Goal: Task Accomplishment & Management: Manage account settings

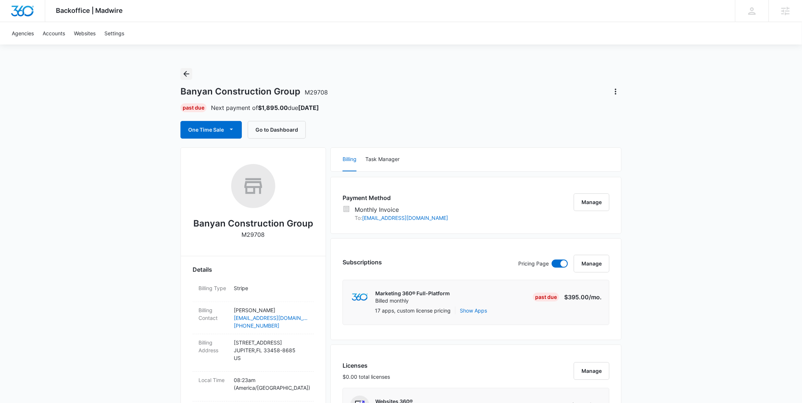
click at [187, 72] on icon "Back" at bounding box center [186, 73] width 9 height 9
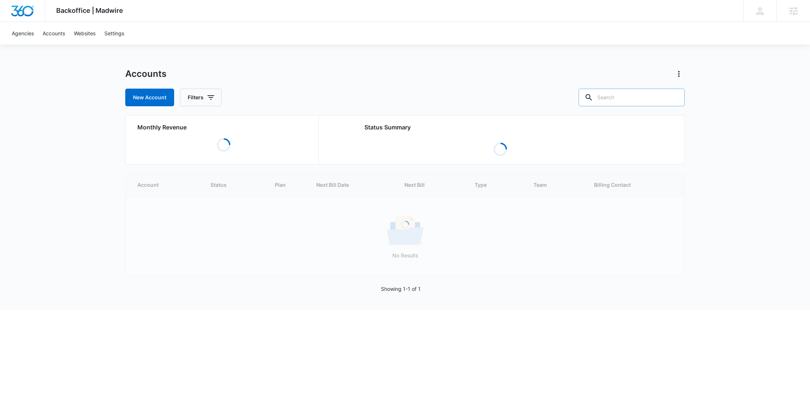
click at [631, 94] on input "text" at bounding box center [632, 98] width 106 height 18
type input "ihome"
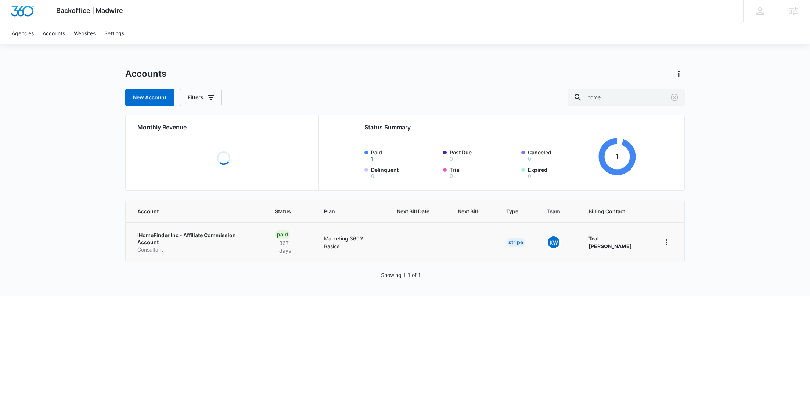
click at [153, 246] on p "Consultant" at bounding box center [197, 249] width 120 height 7
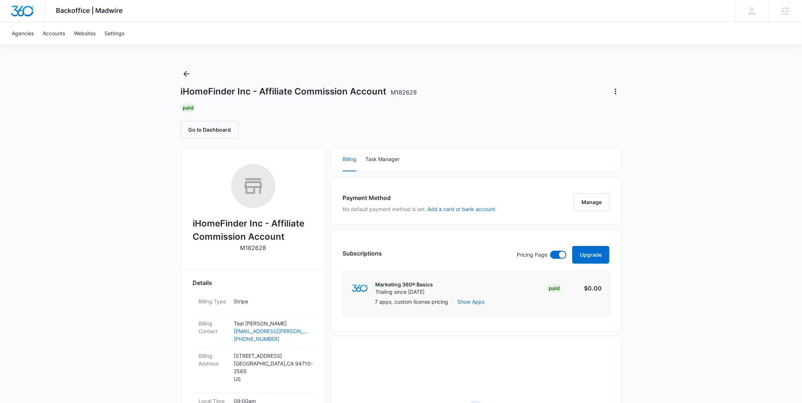
click at [245, 248] on p "M182628" at bounding box center [253, 247] width 26 height 9
copy p "M182628"
click at [191, 77] on icon "Back" at bounding box center [186, 73] width 9 height 9
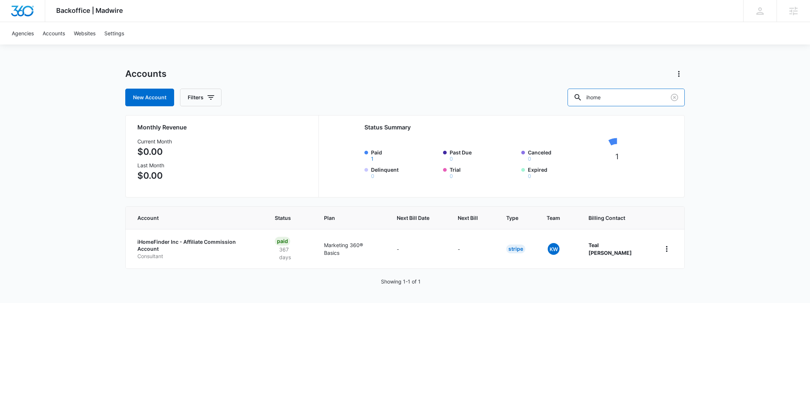
drag, startPoint x: 624, startPoint y: 98, endPoint x: 568, endPoint y: 100, distance: 56.6
click at [571, 102] on div "New Account Filters ihome" at bounding box center [404, 98] width 559 height 18
paste input "M58547"
type input "M58547"
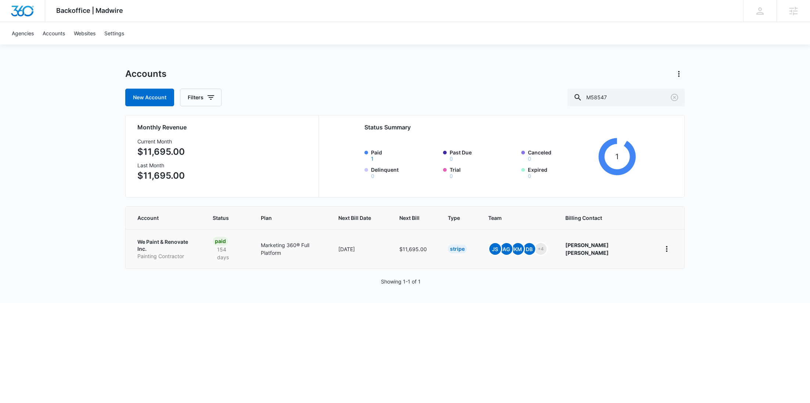
click at [162, 242] on p "We Paint & Renovate Inc." at bounding box center [166, 245] width 58 height 14
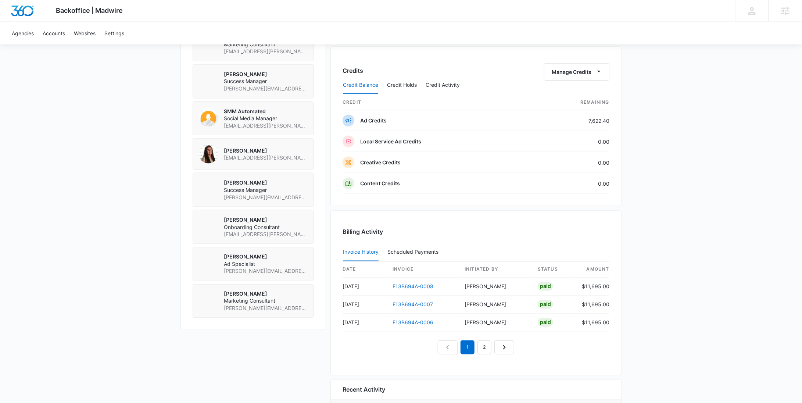
scroll to position [512, 0]
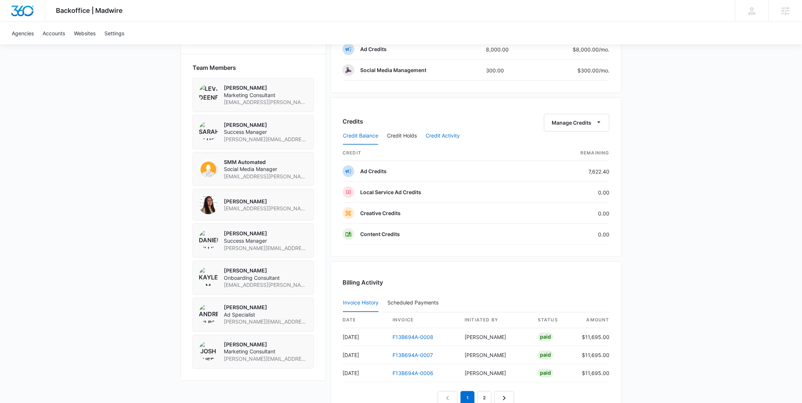
click at [434, 136] on button "Credit Activity" at bounding box center [442, 136] width 34 height 18
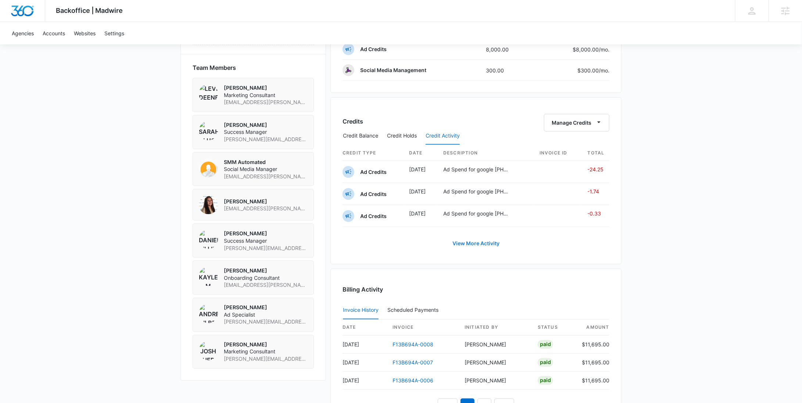
click at [472, 238] on link "View More Activity" at bounding box center [476, 243] width 62 height 18
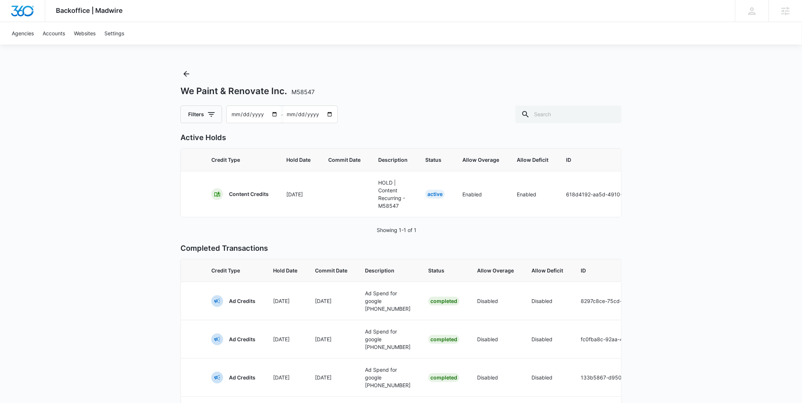
click at [272, 114] on input "2025-07-17" at bounding box center [254, 114] width 54 height 17
type input "2025-03-01"
click at [326, 113] on input "2025-09-15" at bounding box center [310, 114] width 54 height 17
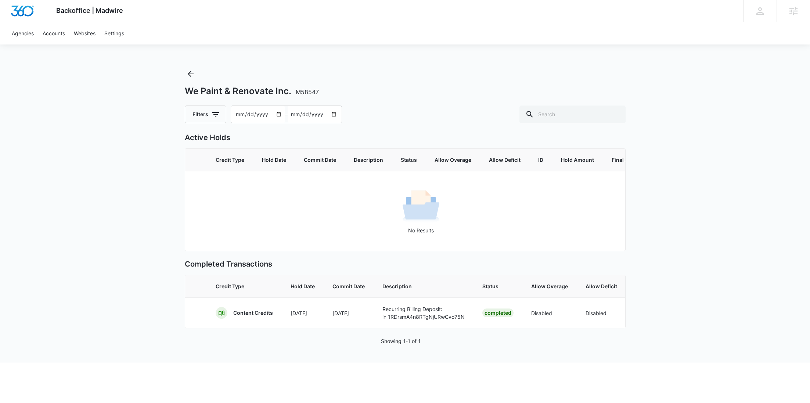
type input "2025-05-01"
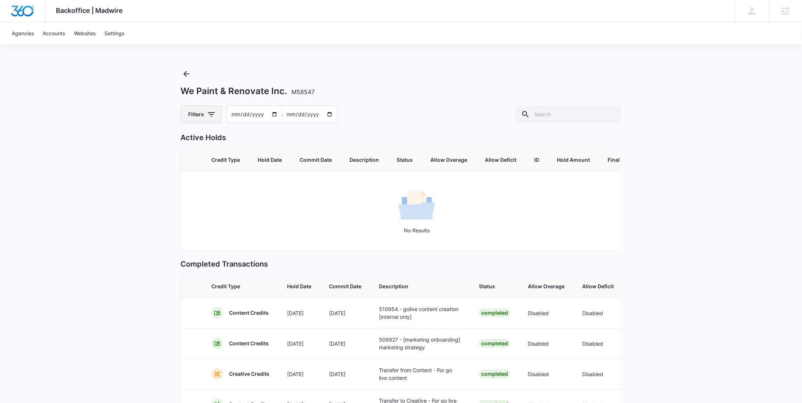
click at [212, 114] on icon "button" at bounding box center [211, 114] width 7 height 4
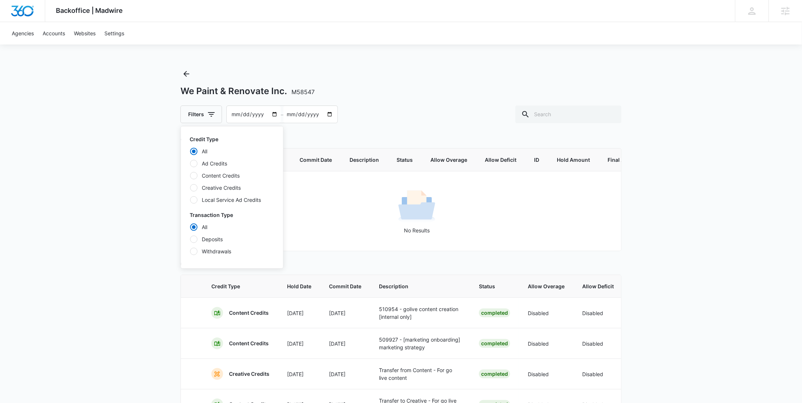
click at [215, 164] on label "Ad Credits" at bounding box center [232, 163] width 84 height 8
click at [190, 163] on input "Ad Credits" at bounding box center [190, 163] width 0 height 0
radio input "false"
radio input "true"
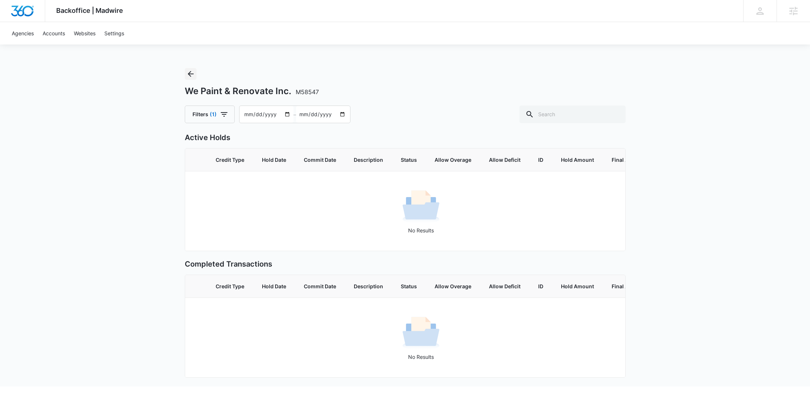
click at [187, 76] on icon "Back" at bounding box center [190, 73] width 9 height 9
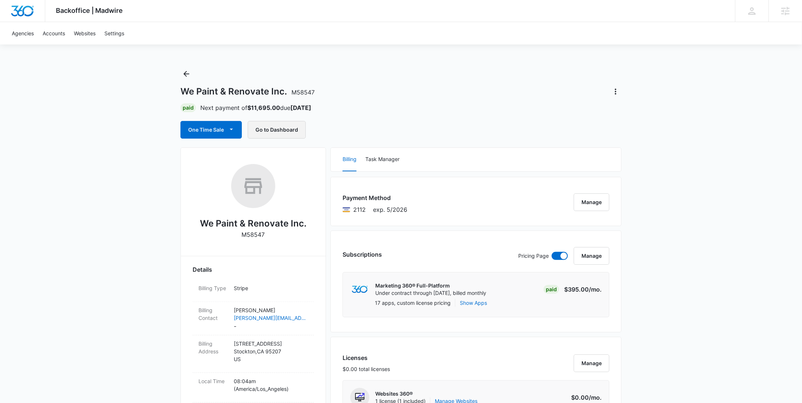
click at [266, 129] on button "Go to Dashboard" at bounding box center [277, 130] width 58 height 18
click at [182, 72] on icon "Back" at bounding box center [186, 73] width 9 height 9
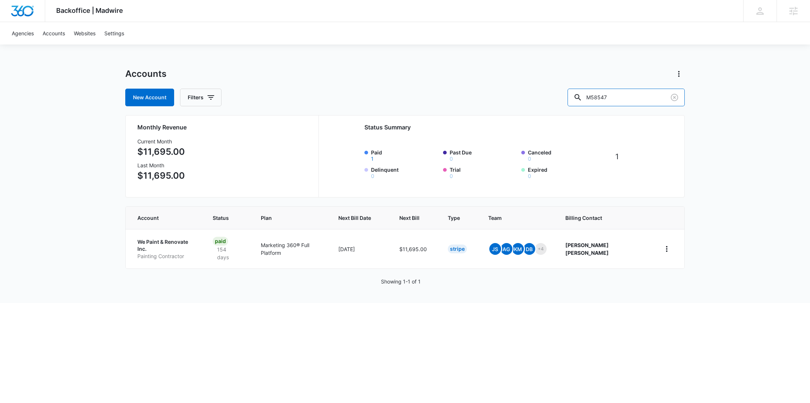
drag, startPoint x: 638, startPoint y: 93, endPoint x: 572, endPoint y: 95, distance: 66.1
click at [572, 95] on div "New Account Filters M58547" at bounding box center [404, 98] width 559 height 18
paste input "314563"
type input "M314563"
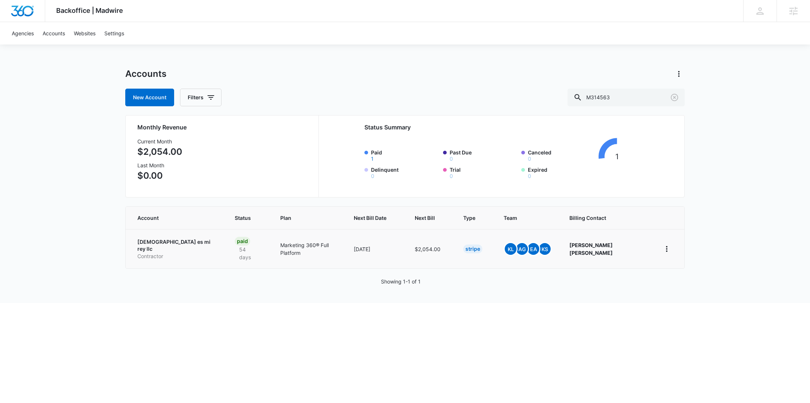
click at [170, 243] on p "[DEMOGRAPHIC_DATA] es mi rey llc" at bounding box center [177, 245] width 80 height 14
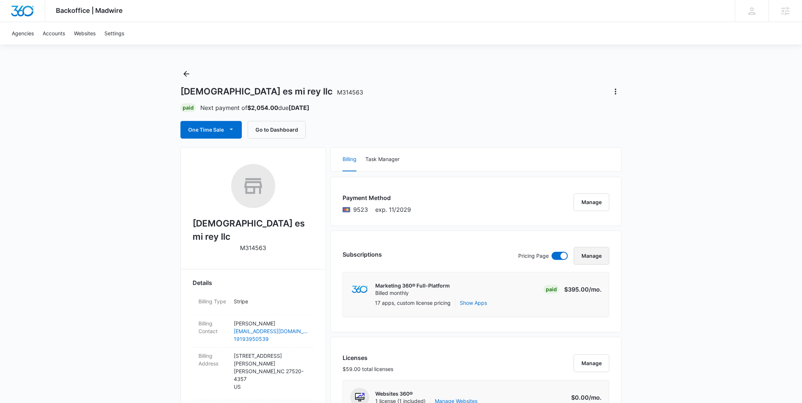
click at [591, 253] on button "Manage" at bounding box center [591, 256] width 36 height 18
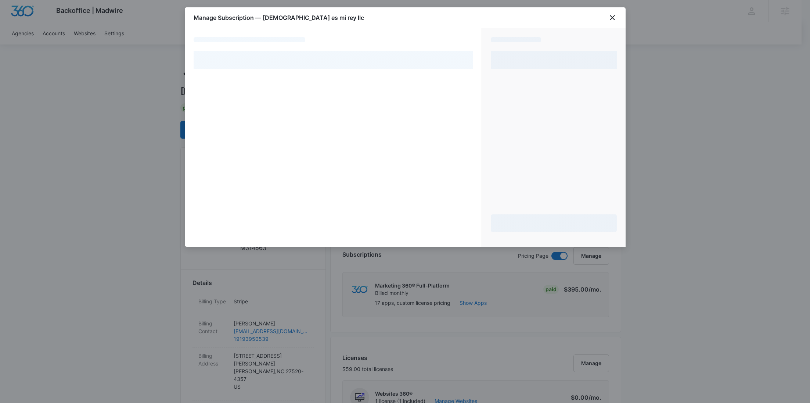
select select "pm_1QHVcWA4n8RTgNjUdZ9N26zc"
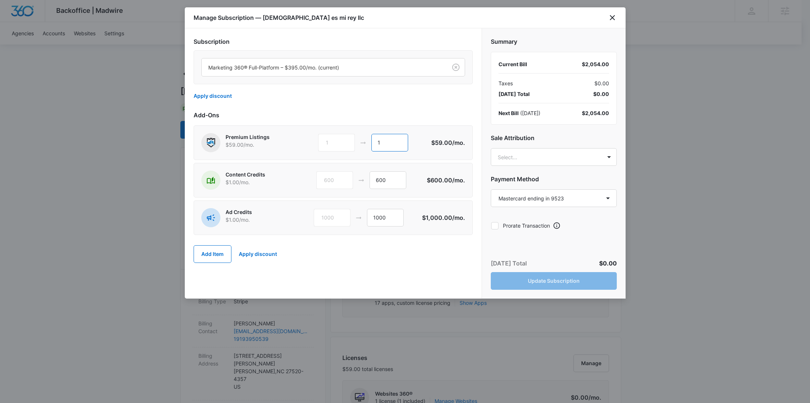
drag, startPoint x: 390, startPoint y: 140, endPoint x: 361, endPoint y: 140, distance: 29.0
click at [362, 140] on div "1 1" at bounding box center [374, 143] width 112 height 18
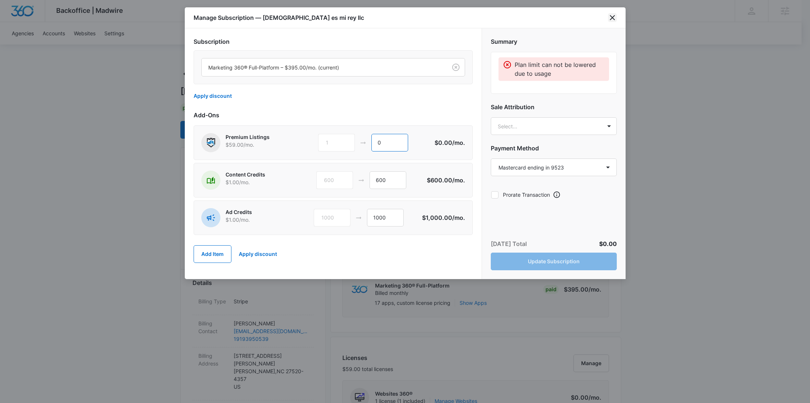
type input "0"
click at [613, 14] on icon "close" at bounding box center [612, 17] width 9 height 9
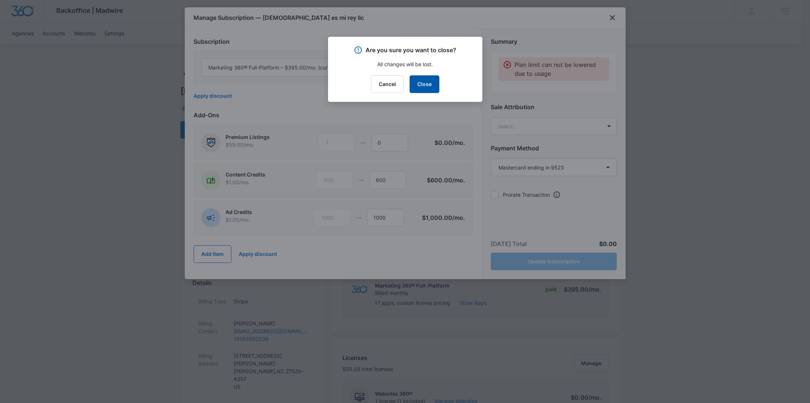
click at [417, 86] on button "Close" at bounding box center [425, 84] width 30 height 18
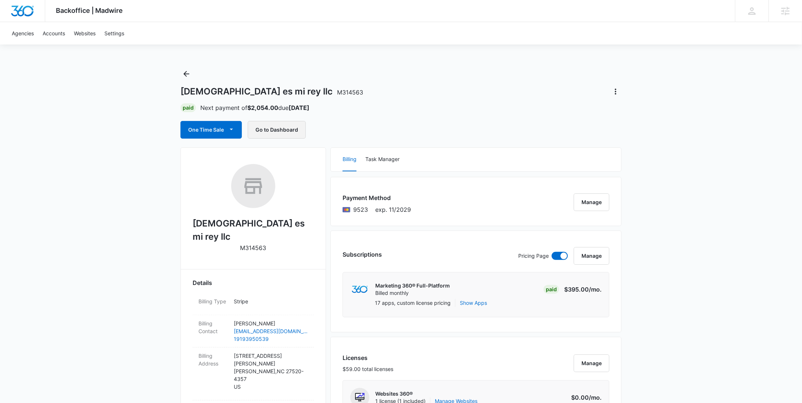
click at [289, 126] on button "Go to Dashboard" at bounding box center [277, 130] width 58 height 18
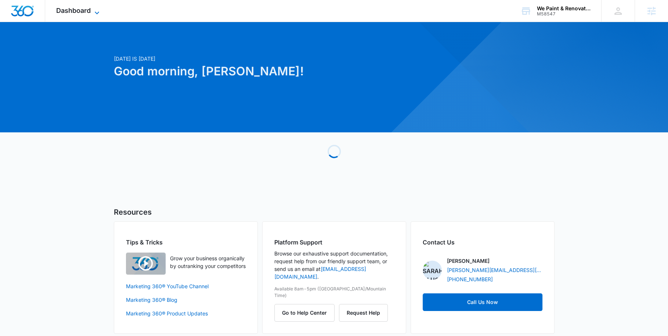
click at [72, 12] on span "Dashboard" at bounding box center [73, 11] width 35 height 8
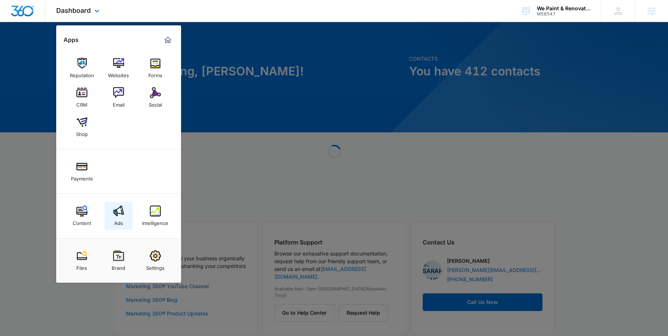
click at [122, 212] on img at bounding box center [118, 210] width 11 height 11
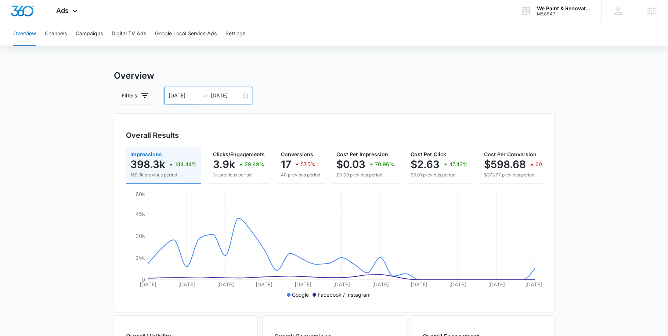
click at [192, 97] on input "08/15/2025" at bounding box center [184, 95] width 30 height 8
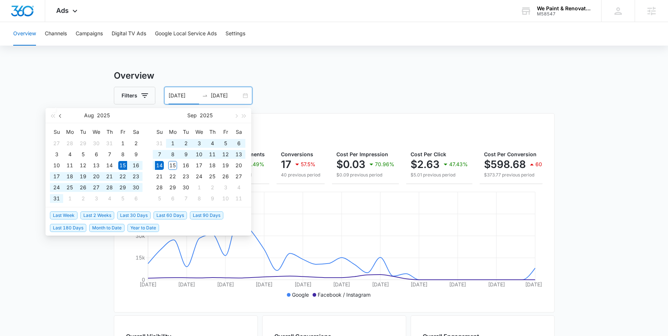
click at [60, 116] on span "button" at bounding box center [61, 116] width 4 height 4
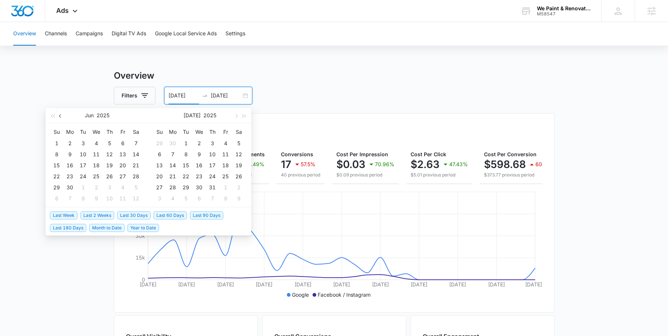
click at [60, 116] on span "button" at bounding box center [61, 116] width 4 height 4
type input "04/01/2025"
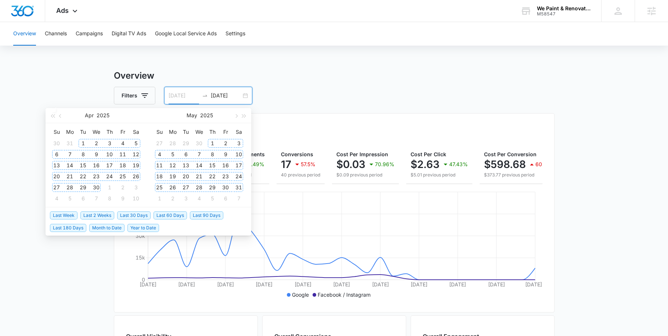
click at [82, 143] on div "1" at bounding box center [83, 143] width 9 height 9
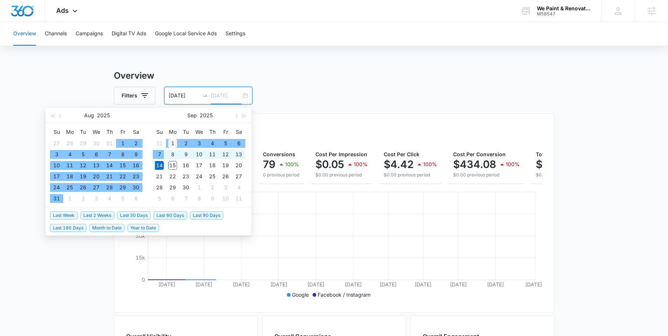
type input "09/01/2025"
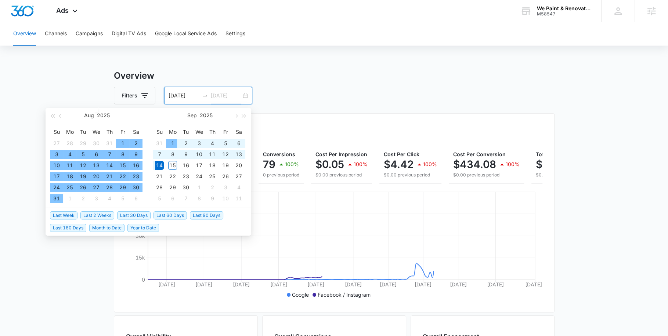
click at [172, 141] on div "1" at bounding box center [172, 143] width 9 height 9
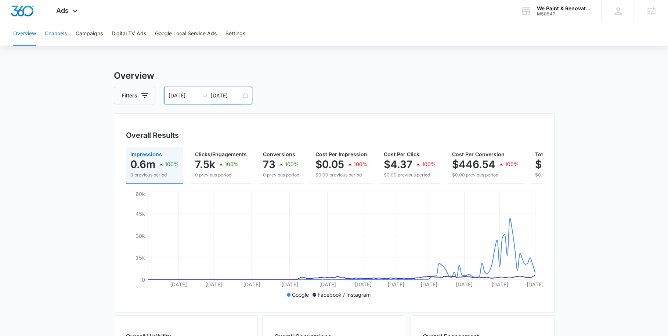
click at [57, 31] on button "Channels" at bounding box center [56, 34] width 22 height 24
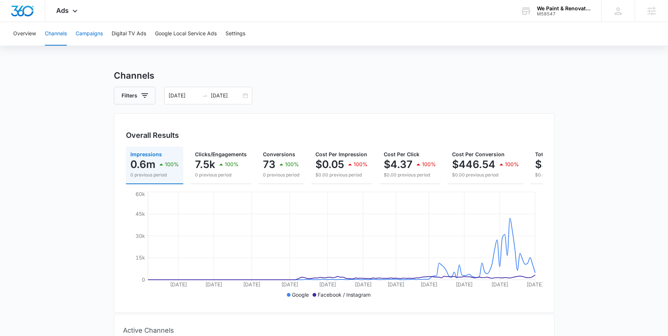
click at [94, 34] on button "Campaigns" at bounding box center [89, 34] width 27 height 24
click at [114, 35] on button "Digital TV Ads" at bounding box center [129, 34] width 35 height 24
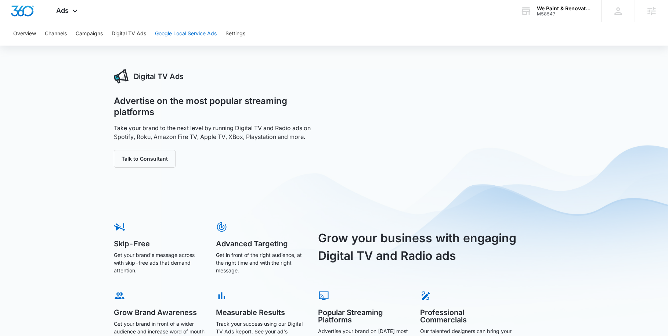
click at [183, 35] on button "Google Local Service Ads" at bounding box center [186, 34] width 62 height 24
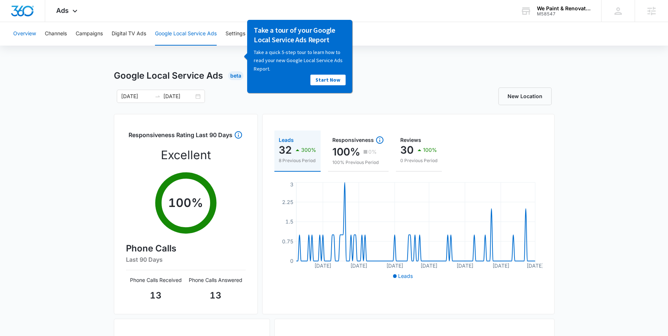
click at [28, 35] on button "Overview" at bounding box center [24, 34] width 23 height 24
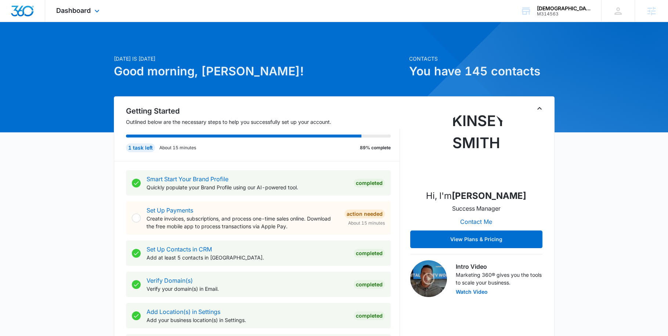
drag, startPoint x: 94, startPoint y: 16, endPoint x: 97, endPoint y: 21, distance: 5.6
click at [94, 15] on div "Dashboard Apps Reputation Websites Forms CRM Email Social Payments Content Ads …" at bounding box center [78, 11] width 67 height 22
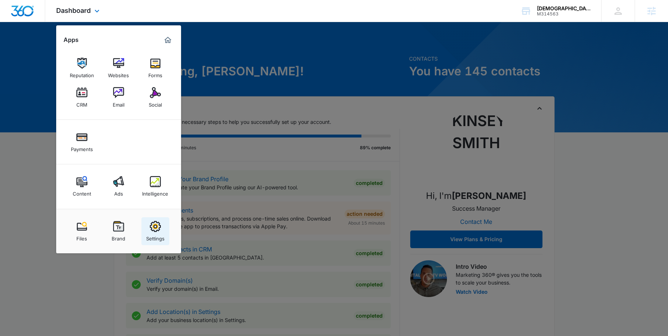
click at [154, 221] on img at bounding box center [155, 226] width 11 height 11
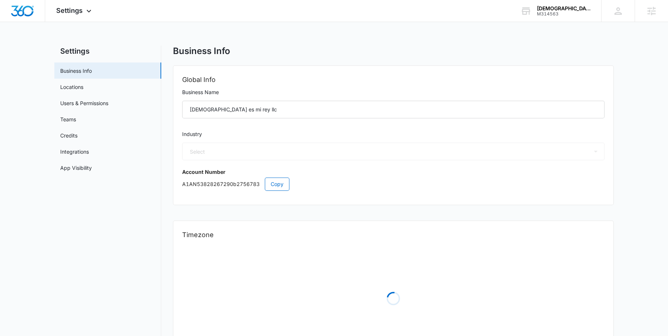
select select "4"
select select "US"
select select "America/[GEOGRAPHIC_DATA]"
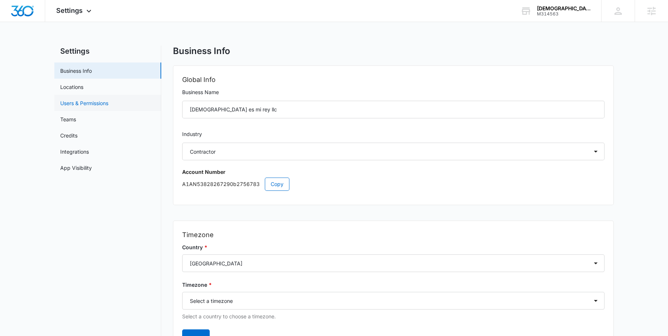
click at [108, 103] on link "Users & Permissions" at bounding box center [84, 103] width 48 height 8
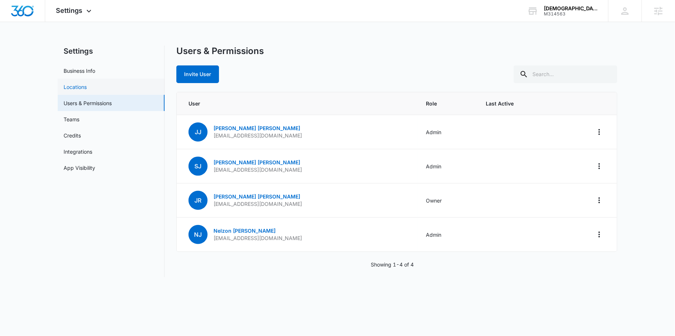
click at [87, 84] on link "Locations" at bounding box center [75, 87] width 23 height 8
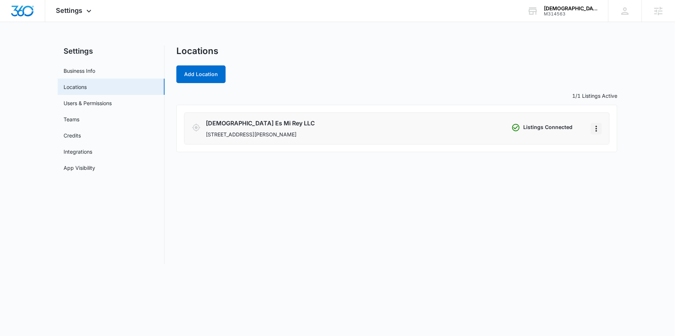
click at [595, 130] on icon "Actions" at bounding box center [596, 128] width 9 height 9
click at [611, 160] on div "Remove Listings" at bounding box center [619, 159] width 39 height 5
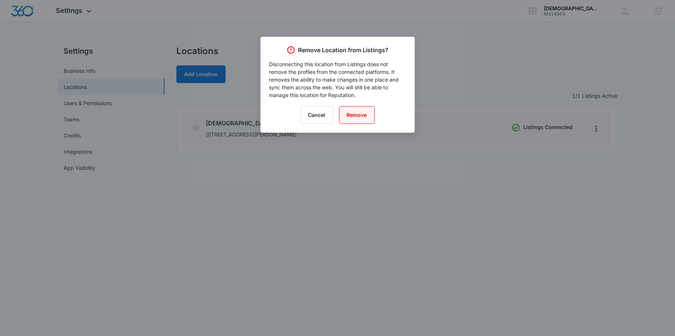
click at [355, 111] on button "Remove" at bounding box center [357, 115] width 36 height 18
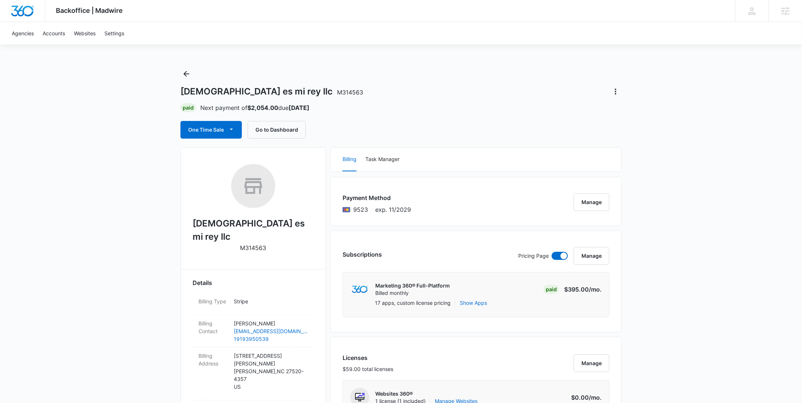
click at [591, 264] on div "Subscriptions Pricing Page Manage" at bounding box center [475, 259] width 267 height 25
click at [591, 259] on button "Manage" at bounding box center [591, 256] width 36 height 18
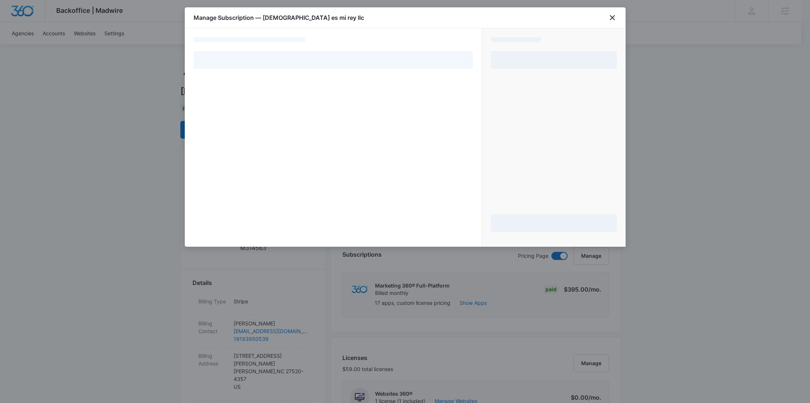
select select "pm_1QHVcWA4n8RTgNjUdZ9N26zc"
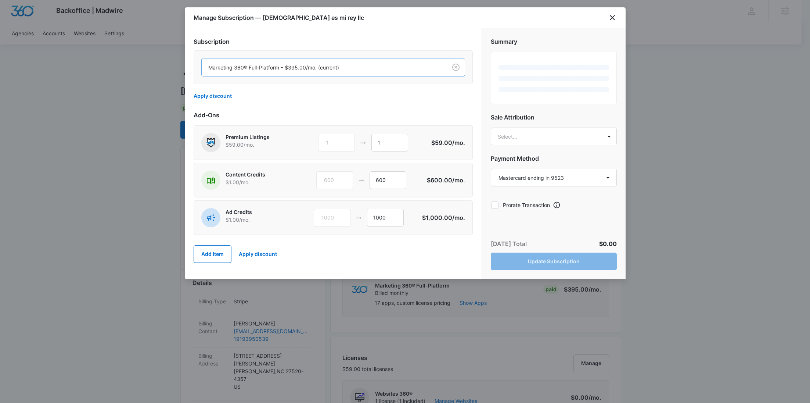
click at [295, 67] on div at bounding box center [322, 67] width 229 height 9
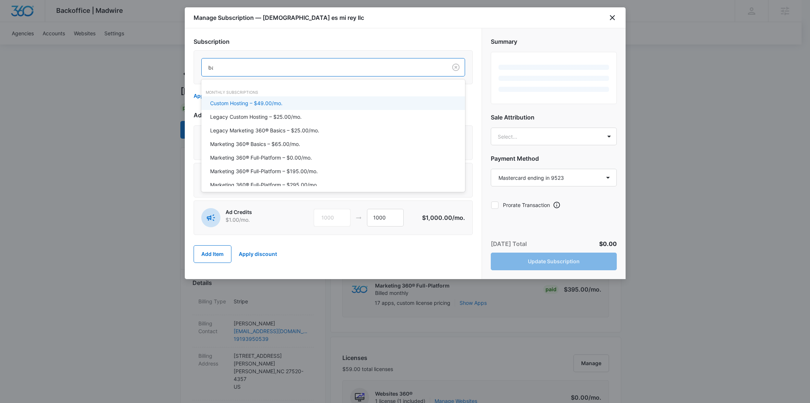
type input "bas"
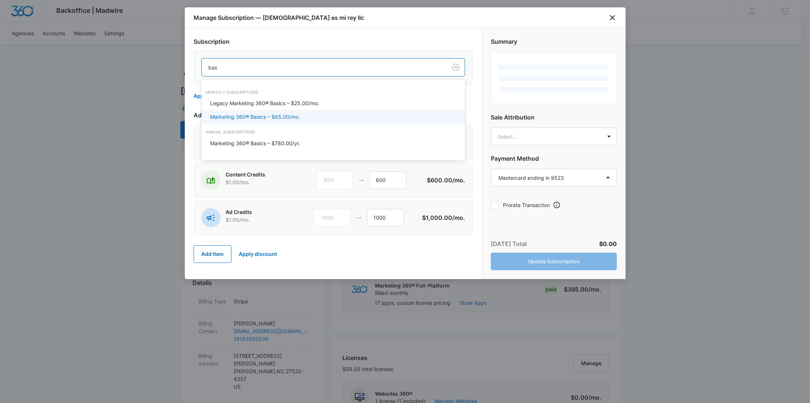
click at [298, 119] on p "Marketing 360® Basics – $65.00/mo." at bounding box center [255, 117] width 90 height 8
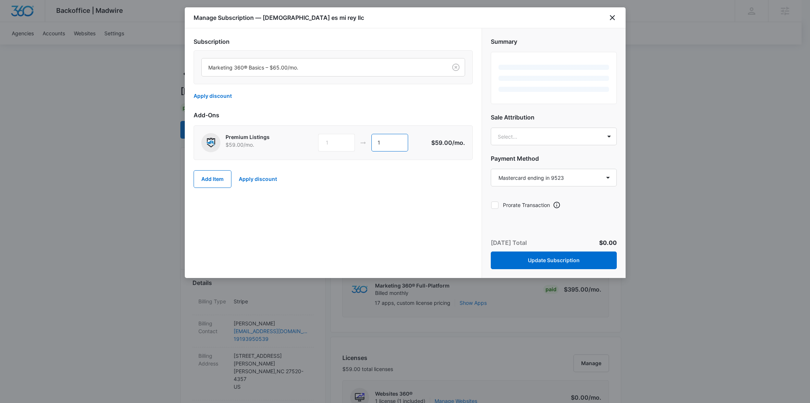
drag, startPoint x: 390, startPoint y: 138, endPoint x: 366, endPoint y: 139, distance: 24.3
click at [366, 139] on div "1 1" at bounding box center [374, 143] width 112 height 18
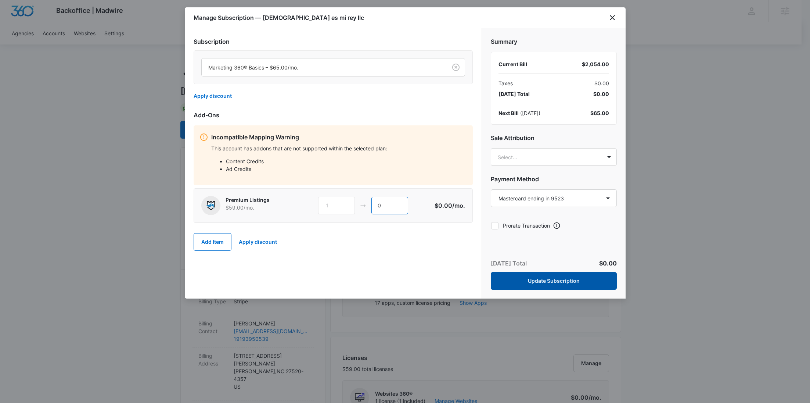
type input "0"
click at [565, 278] on button "Update Subscription" at bounding box center [554, 281] width 126 height 18
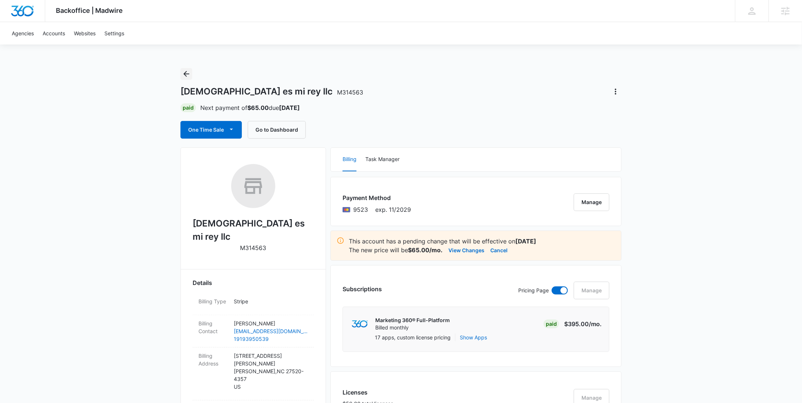
click at [187, 72] on icon "Back" at bounding box center [186, 73] width 9 height 9
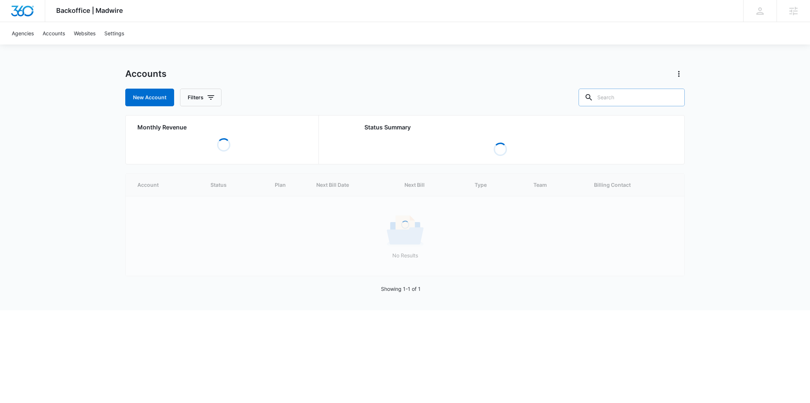
click at [641, 100] on input "text" at bounding box center [632, 98] width 106 height 18
paste input "M330628"
type input "M330628"
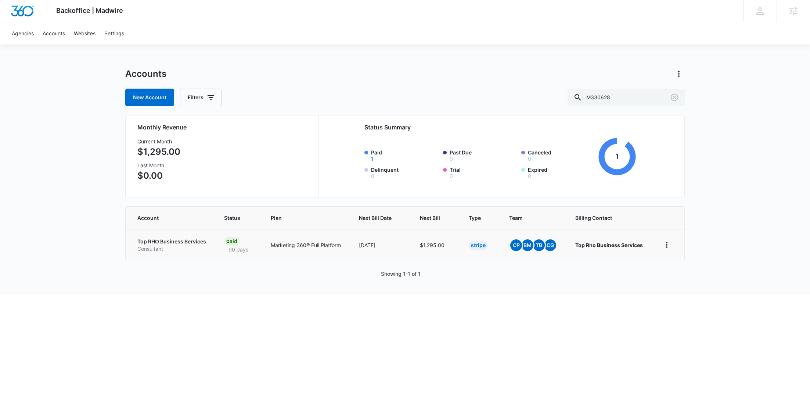
click at [156, 237] on td "Top RHO Business Services Consultant" at bounding box center [171, 245] width 90 height 32
drag, startPoint x: 158, startPoint y: 249, endPoint x: 159, endPoint y: 240, distance: 10.0
click at [158, 249] on p "Consultant" at bounding box center [171, 248] width 69 height 7
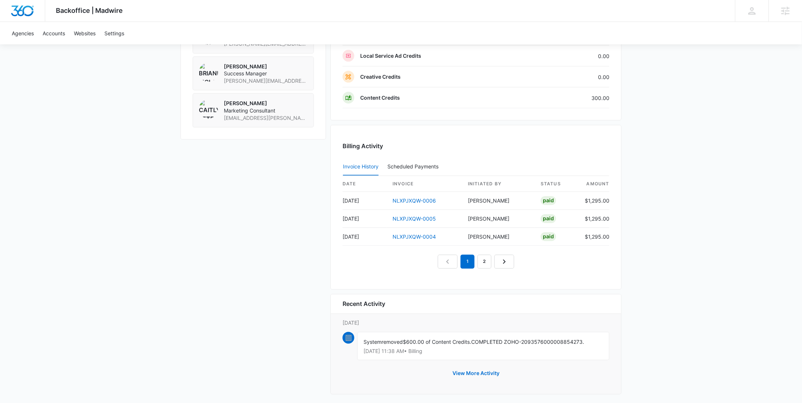
scroll to position [406, 0]
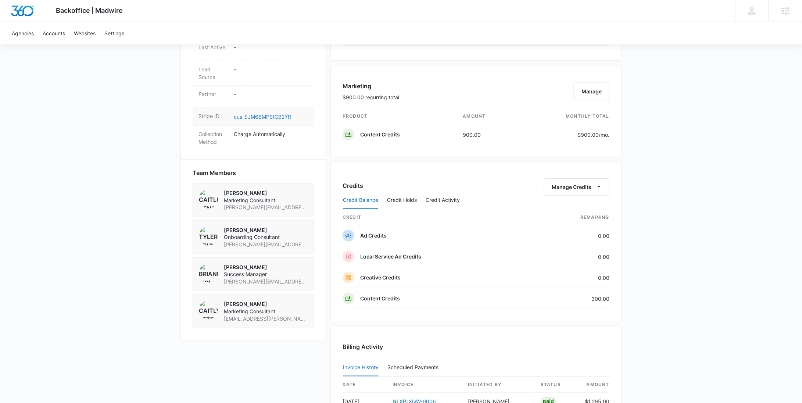
click at [290, 114] on link "cus_SJM66MPSfGB2YR" at bounding box center [262, 117] width 57 height 6
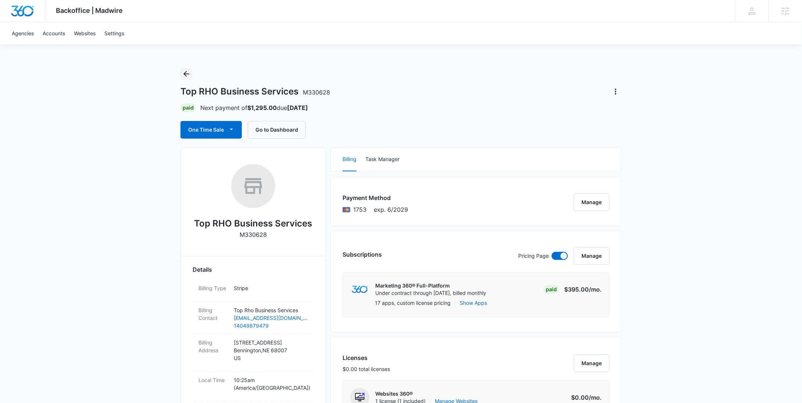
click at [190, 71] on icon "Back" at bounding box center [186, 73] width 9 height 9
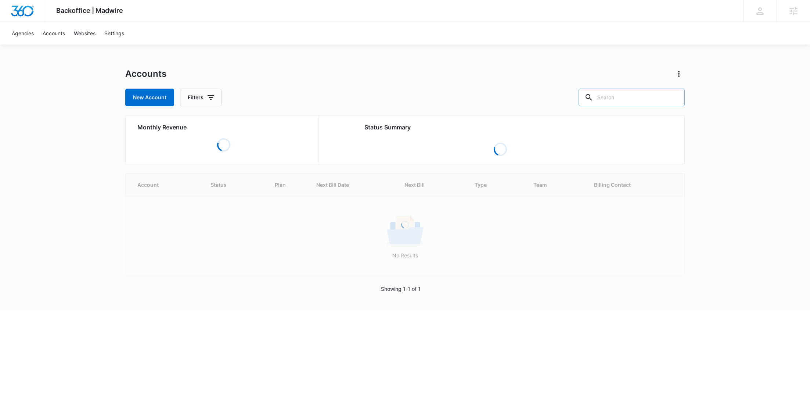
click at [636, 102] on input "text" at bounding box center [632, 98] width 106 height 18
paste input "M179562"
type input "M179562"
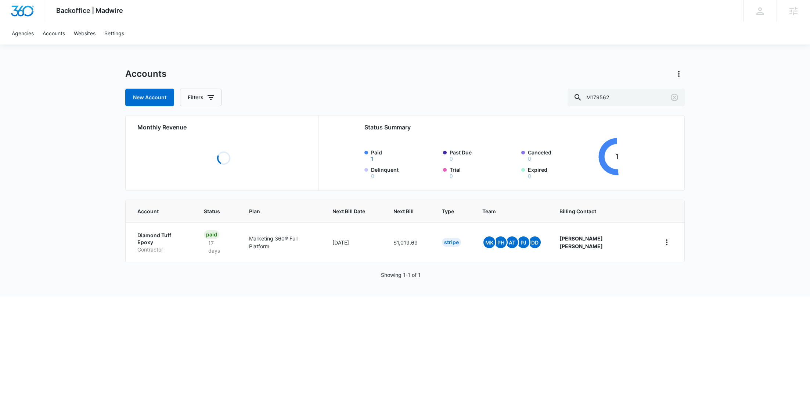
click at [161, 246] on p "Contractor" at bounding box center [161, 249] width 49 height 7
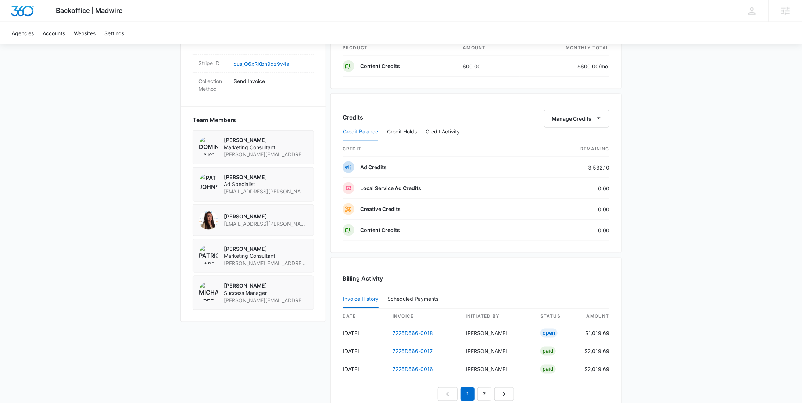
scroll to position [448, 0]
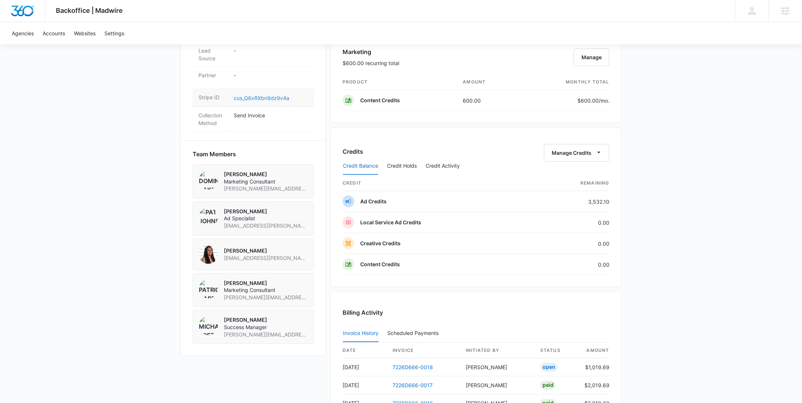
click at [276, 95] on link "cus_Q6xRXbn9dz9v4a" at bounding box center [261, 98] width 55 height 6
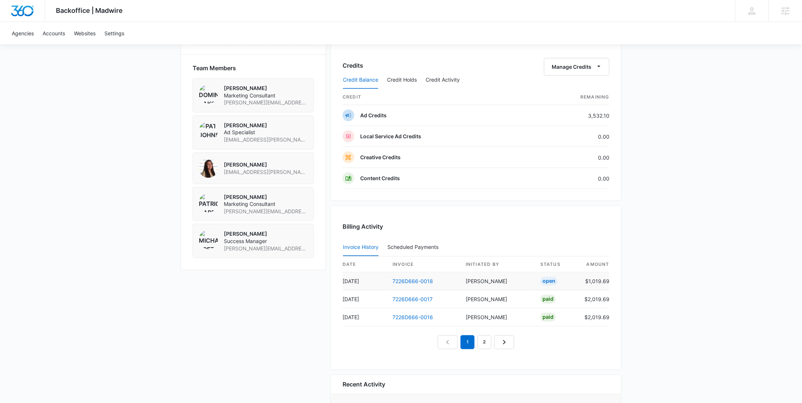
scroll to position [591, 0]
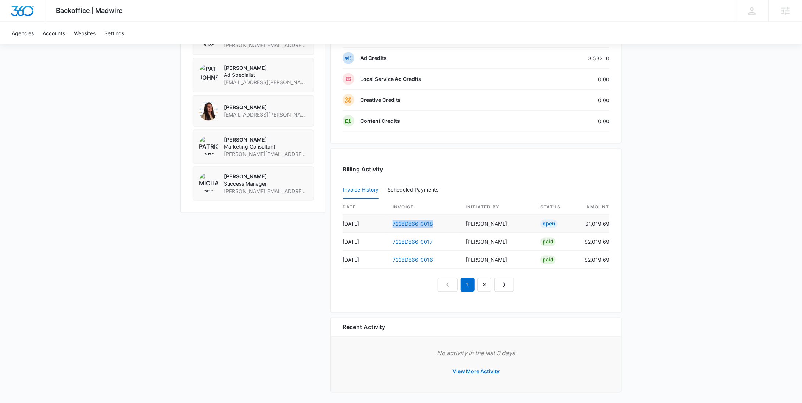
drag, startPoint x: 447, startPoint y: 221, endPoint x: 390, endPoint y: 219, distance: 56.6
click at [390, 219] on td "7226D666-0018" at bounding box center [422, 224] width 73 height 18
copy link "7226D666-0018"
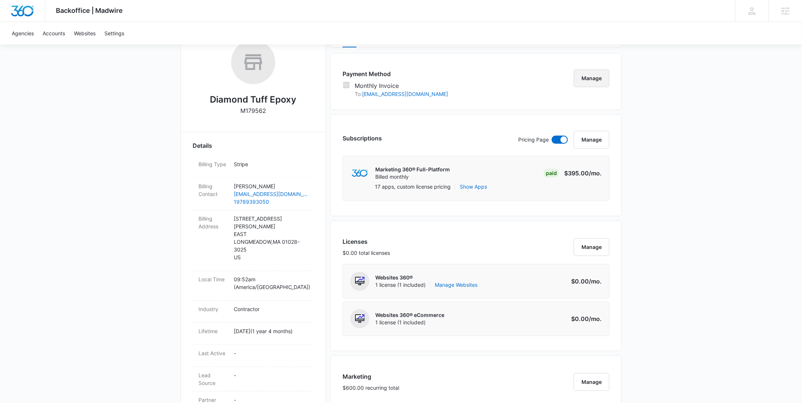
scroll to position [0, 0]
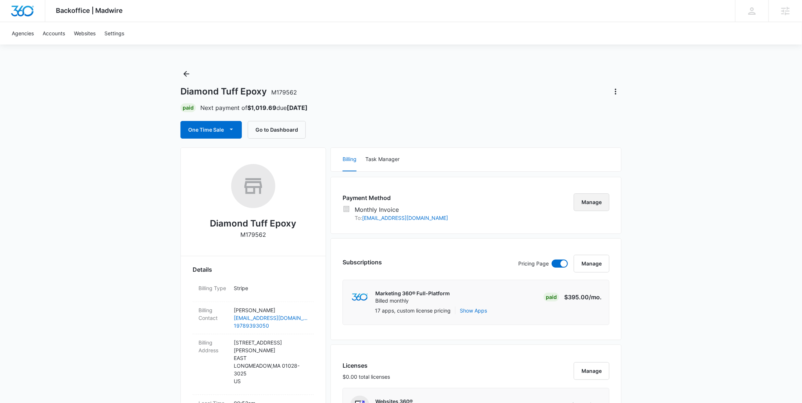
click at [594, 200] on button "Manage" at bounding box center [591, 202] width 36 height 18
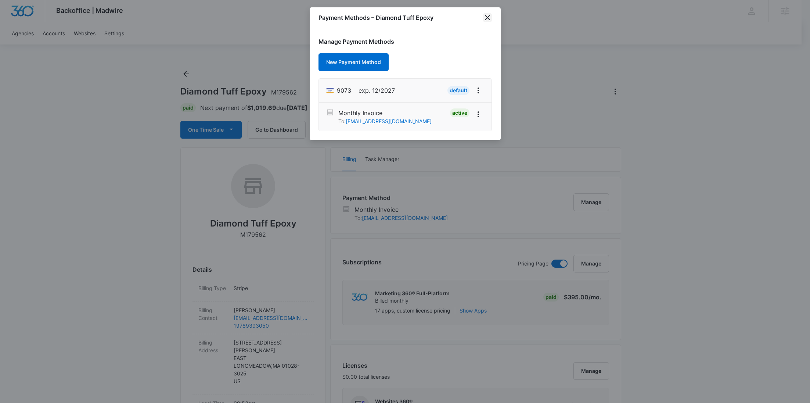
click at [486, 16] on icon "close" at bounding box center [487, 17] width 5 height 5
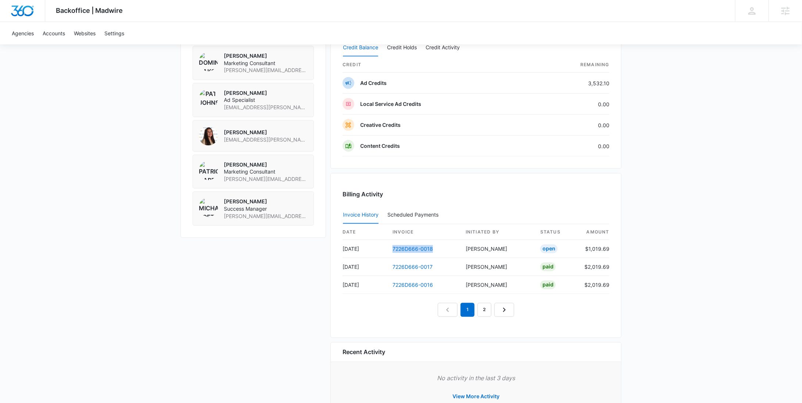
scroll to position [591, 0]
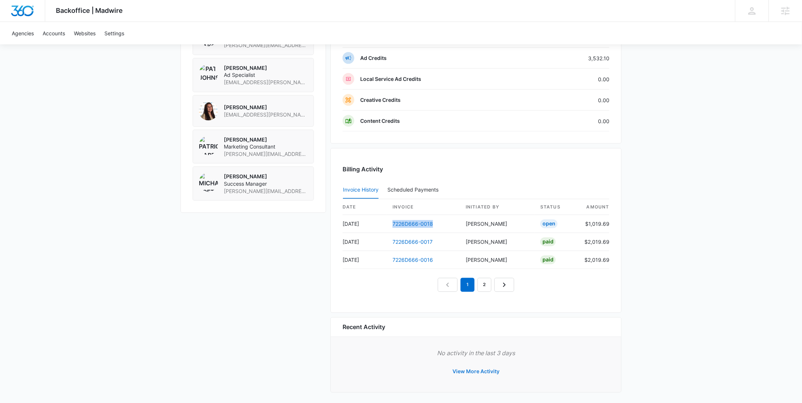
click at [496, 367] on button "View More Activity" at bounding box center [476, 372] width 62 height 18
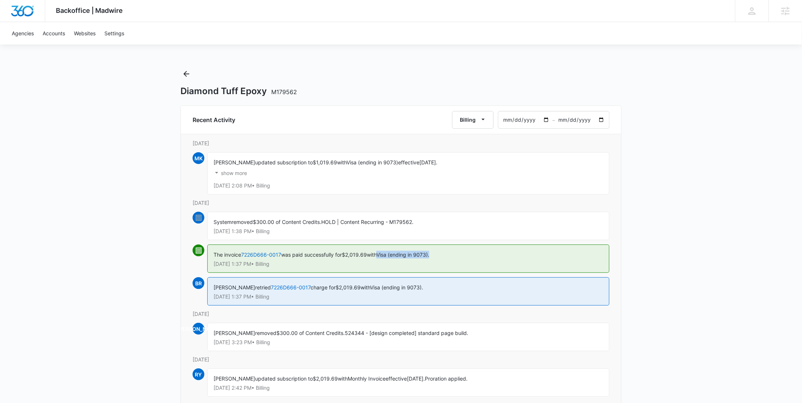
drag, startPoint x: 445, startPoint y: 257, endPoint x: 385, endPoint y: 255, distance: 59.9
click at [385, 255] on div "The invoice 7226D666-0017 was paid successfully for $2,019.69 with Visa (ending…" at bounding box center [408, 258] width 402 height 28
copy span "Visa (ending in 9073)."
click at [180, 73] on button "Back" at bounding box center [186, 74] width 12 height 12
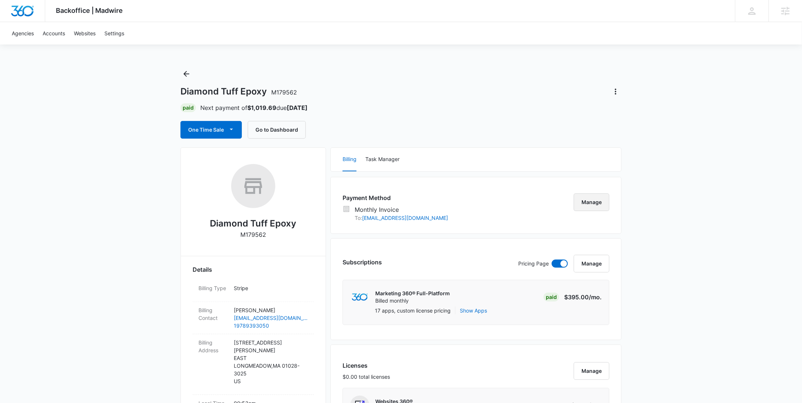
click at [594, 206] on button "Manage" at bounding box center [591, 202] width 36 height 18
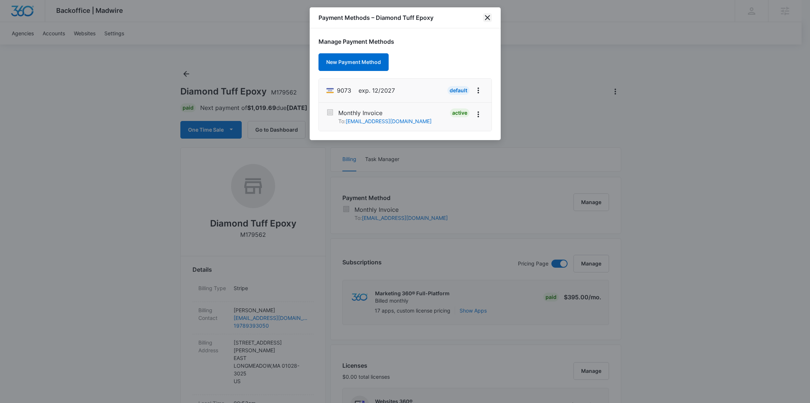
click at [487, 19] on icon "close" at bounding box center [487, 17] width 9 height 9
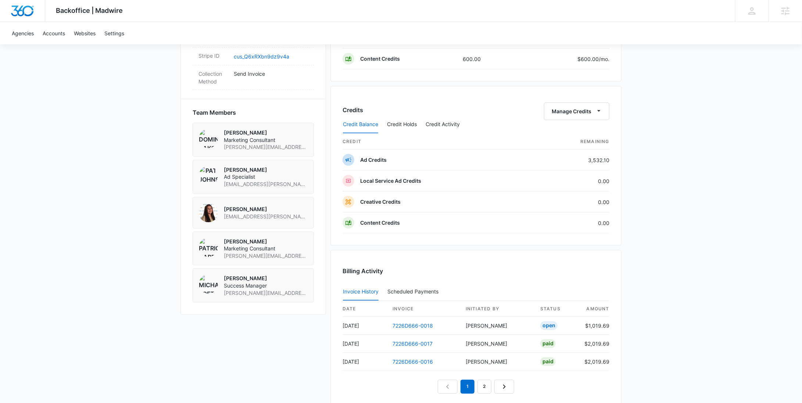
scroll to position [591, 0]
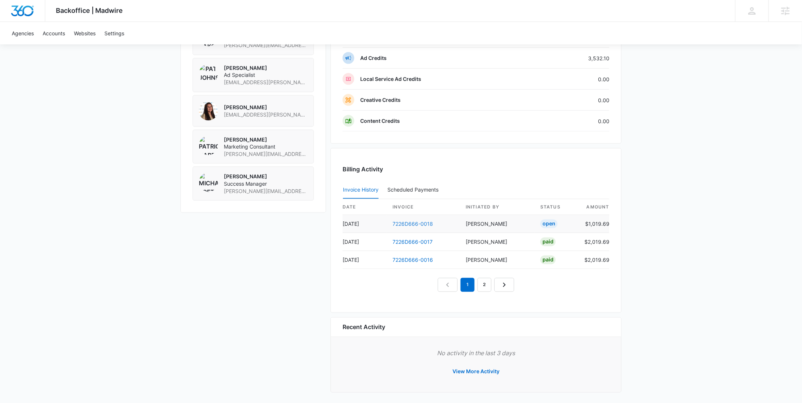
click at [415, 221] on link "7226D666-0018" at bounding box center [412, 224] width 40 height 6
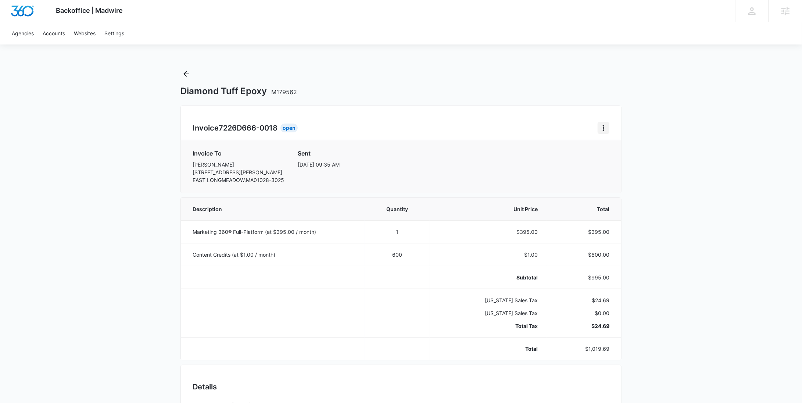
click at [605, 128] on icon "Home" at bounding box center [603, 127] width 9 height 9
click at [609, 147] on link "Download Invoice" at bounding box center [628, 148] width 43 height 6
click at [188, 72] on icon "Back" at bounding box center [186, 73] width 9 height 9
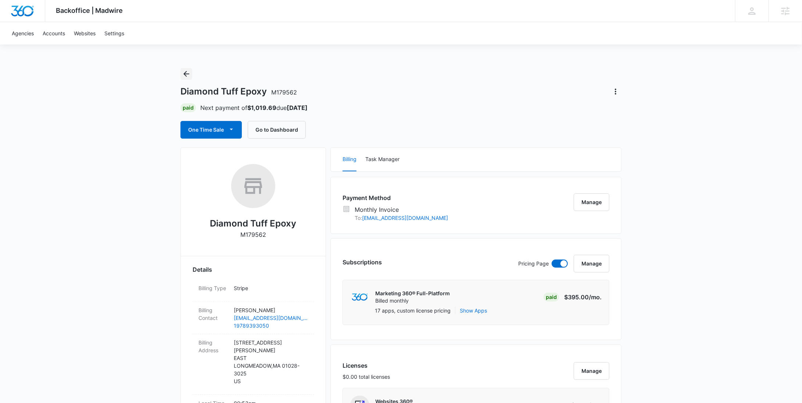
click at [187, 73] on icon "Back" at bounding box center [186, 74] width 6 height 6
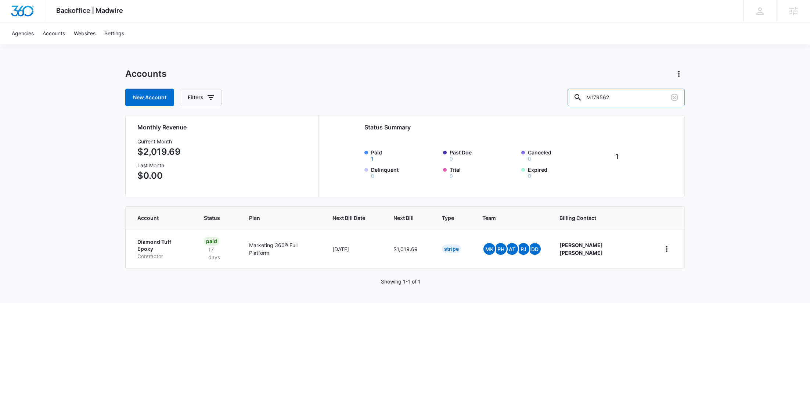
drag, startPoint x: 662, startPoint y: 91, endPoint x: 608, endPoint y: 91, distance: 54.4
click at [610, 91] on input "M179562" at bounding box center [626, 98] width 117 height 18
paste input "35193"
type input "M35193"
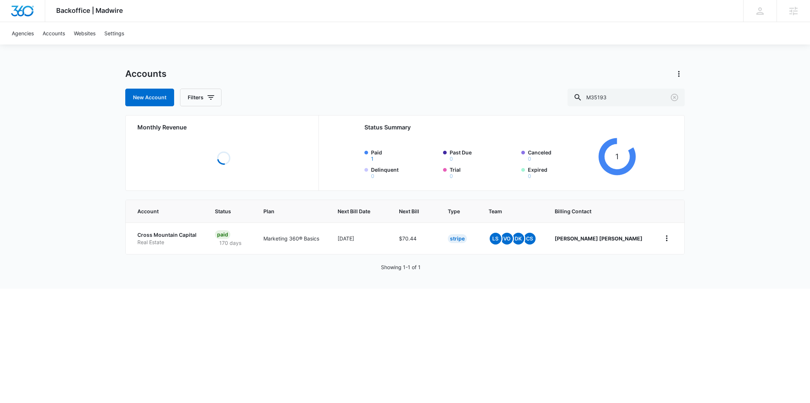
click at [163, 242] on p "Real Estate" at bounding box center [167, 241] width 60 height 7
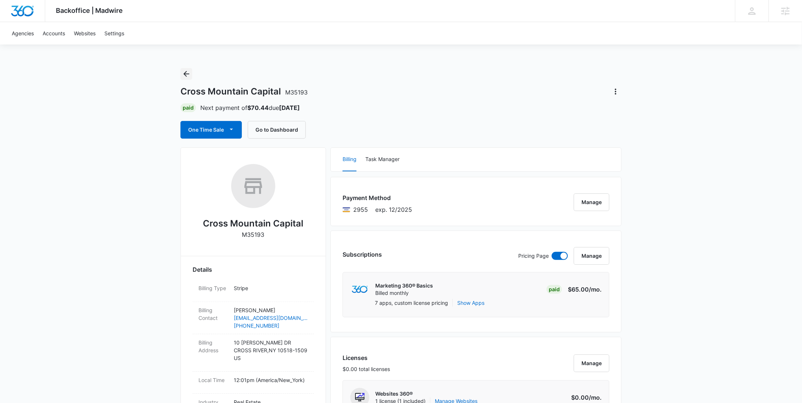
click at [190, 72] on icon "Back" at bounding box center [186, 73] width 9 height 9
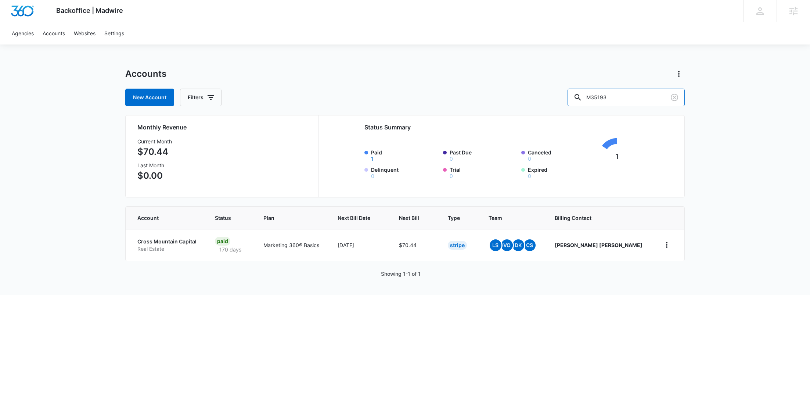
drag, startPoint x: 638, startPoint y: 100, endPoint x: 574, endPoint y: 98, distance: 64.3
click at [575, 98] on div "New Account Filters M35193" at bounding box center [404, 98] width 559 height 18
paste input "38238"
type input "M338238"
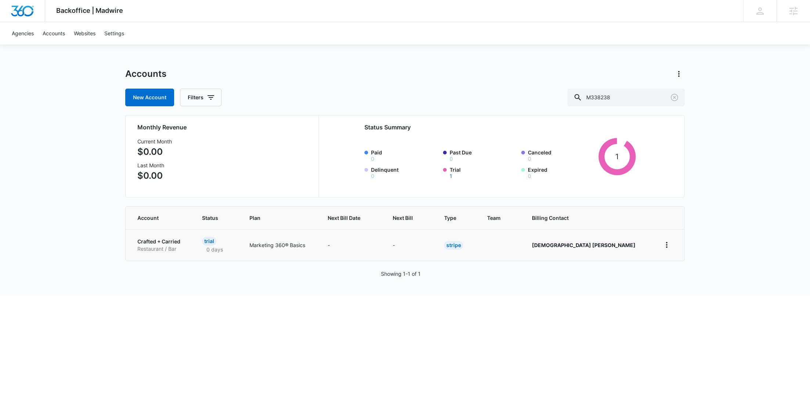
click at [159, 240] on p "Crafted + Carried" at bounding box center [160, 241] width 47 height 7
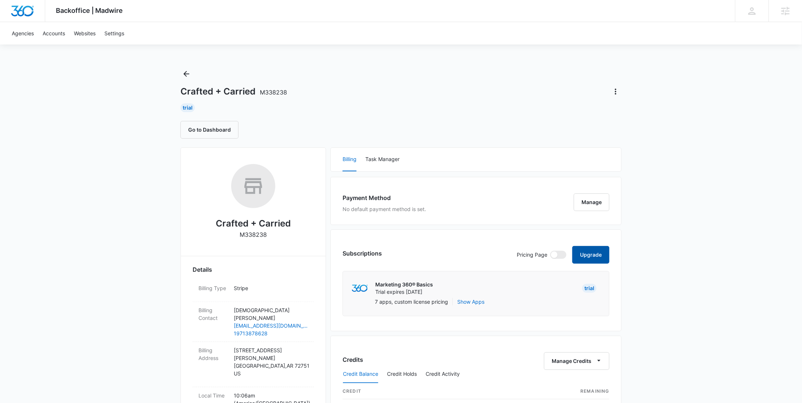
click at [601, 249] on button "Upgrade" at bounding box center [590, 255] width 37 height 18
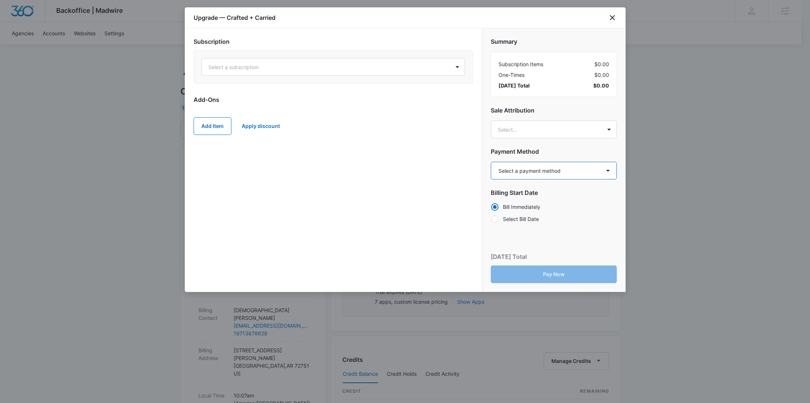
click at [527, 173] on select "Select a payment method American Express ending in 2008 New payment method Mont…" at bounding box center [554, 171] width 126 height 18
select select "pm_1S7elqA4n8RTgNjU4Htz0AYh"
click at [491, 162] on select "Select a payment method American Express ending in 2008 New payment method Mont…" at bounding box center [554, 171] width 126 height 18
click at [374, 66] on div at bounding box center [324, 66] width 232 height 9
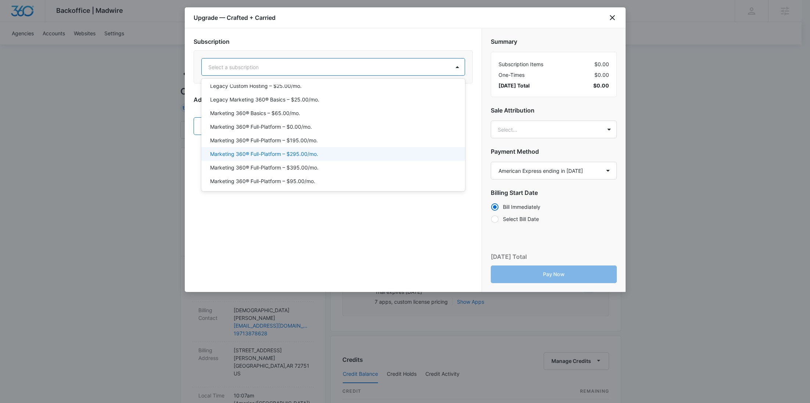
scroll to position [30, 0]
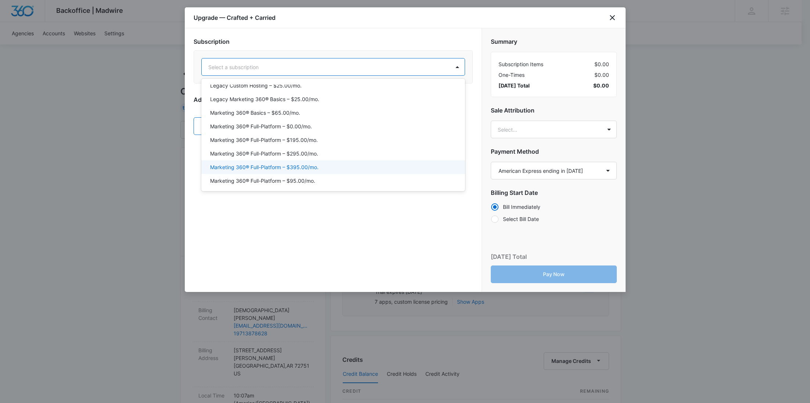
click at [312, 168] on p "Marketing 360® Full-Platform – $395.00/mo." at bounding box center [264, 167] width 108 height 8
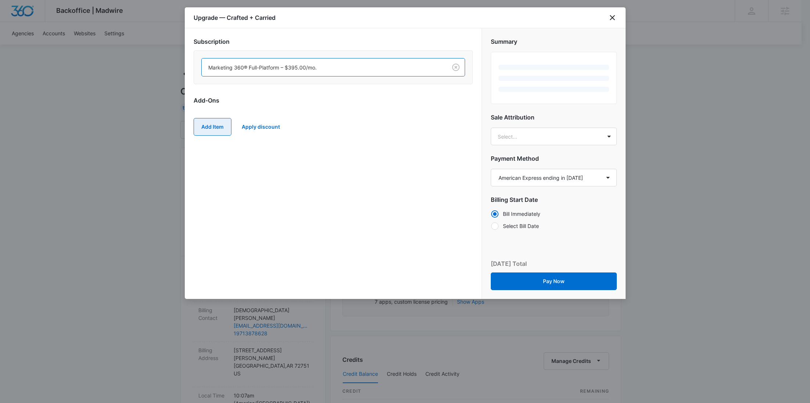
click at [214, 127] on button "Add Item" at bounding box center [213, 127] width 38 height 18
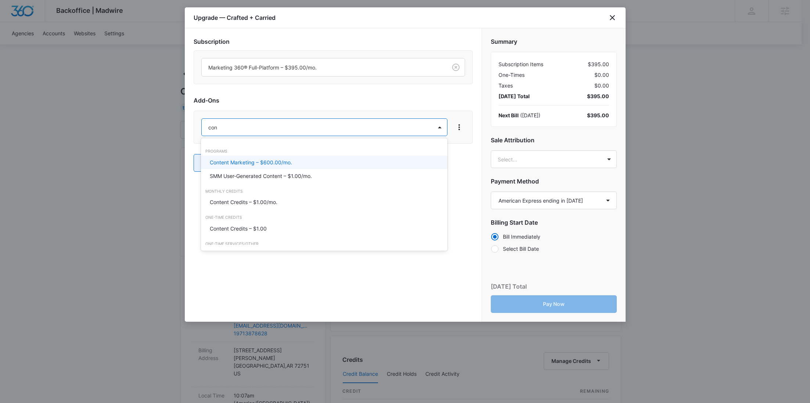
type input "cont"
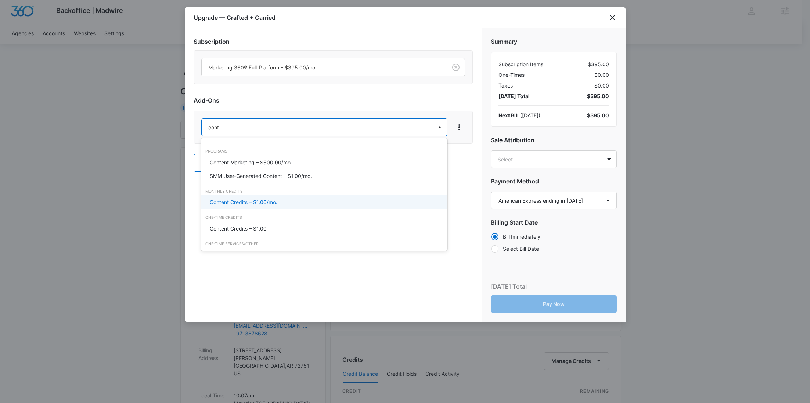
click at [267, 208] on div "Content Credits – $1.00/mo." at bounding box center [324, 202] width 246 height 14
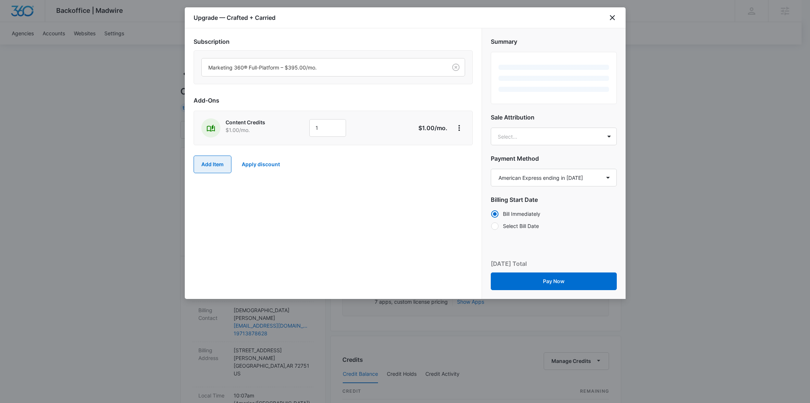
click at [214, 168] on button "Add Item" at bounding box center [213, 164] width 38 height 18
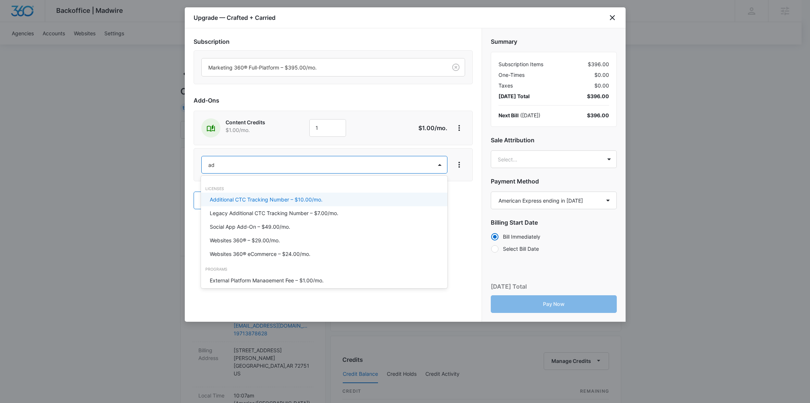
type input "ad c"
click at [233, 197] on p "Ad Credits – $1.00/mo." at bounding box center [237, 199] width 55 height 8
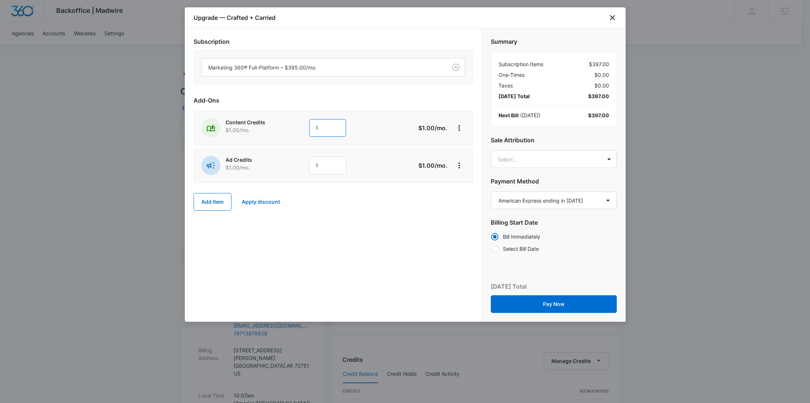
drag, startPoint x: 335, startPoint y: 125, endPoint x: 294, endPoint y: 123, distance: 41.2
click at [295, 123] on div "Content Credits $1.00 /mo. 1" at bounding box center [307, 127] width 212 height 19
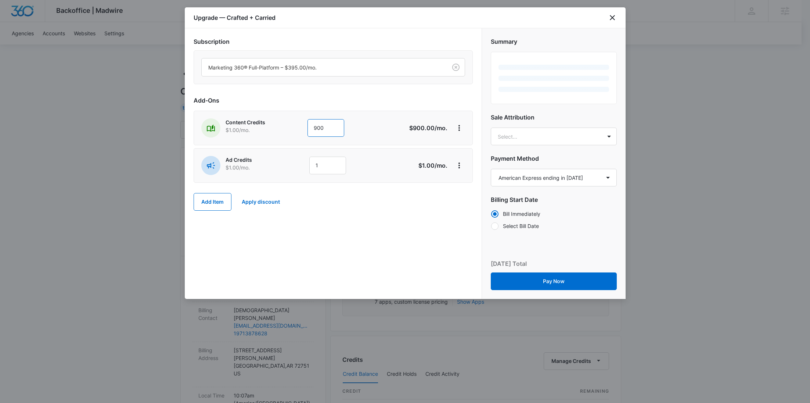
type input "900"
click at [276, 139] on div "Content Credits $1.00 /mo. 900 $900.00 /mo." at bounding box center [333, 128] width 279 height 35
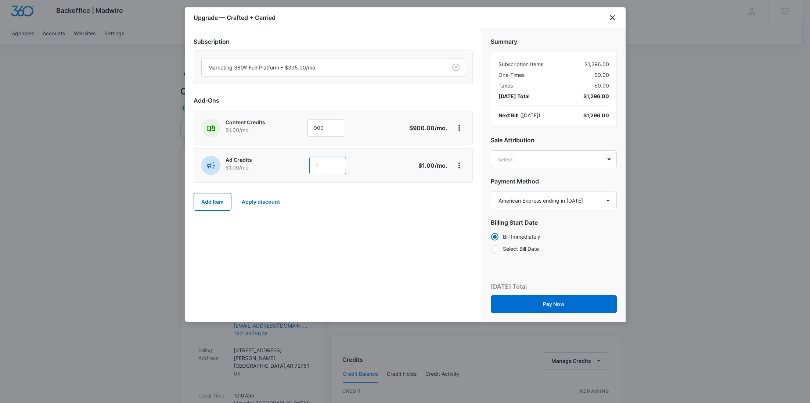
drag, startPoint x: 340, startPoint y: 166, endPoint x: 273, endPoint y: 166, distance: 66.9
click at [274, 166] on div "Ad Credits $1.00 /mo. 1" at bounding box center [307, 165] width 212 height 19
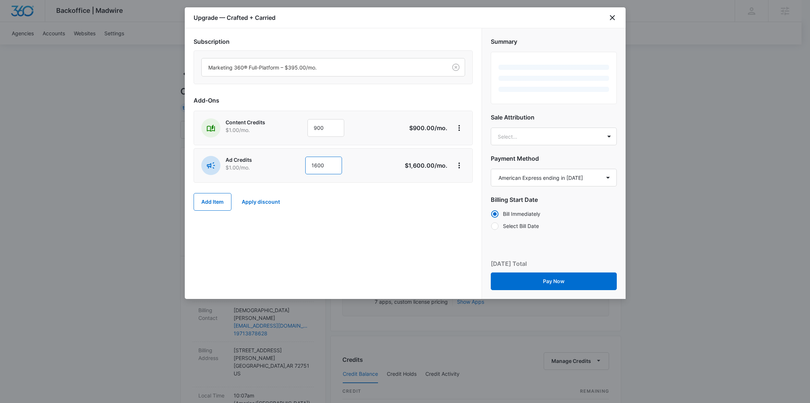
type input "1600"
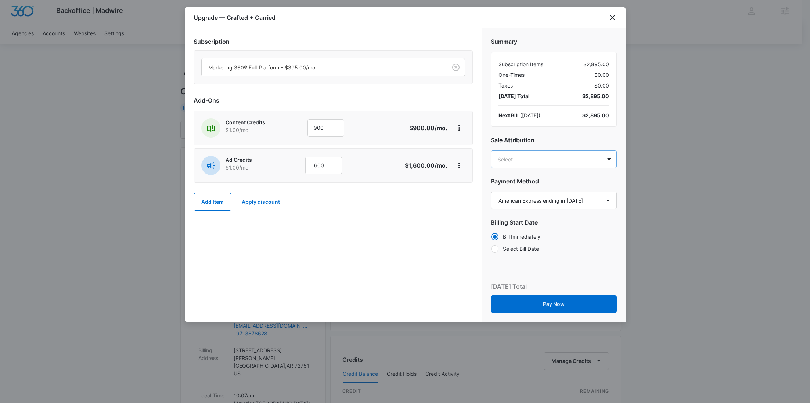
click at [510, 158] on body "Backoffice | Madwire Apps Settings RY Rochelle Young rochelle.young@madwire.com…" at bounding box center [405, 375] width 810 height 751
paste input "Hatton"
type input "Hatton"
click at [532, 192] on p "tyler.hatton@madwire.com" at bounding box center [552, 195] width 107 height 15
paste input "Freeman"
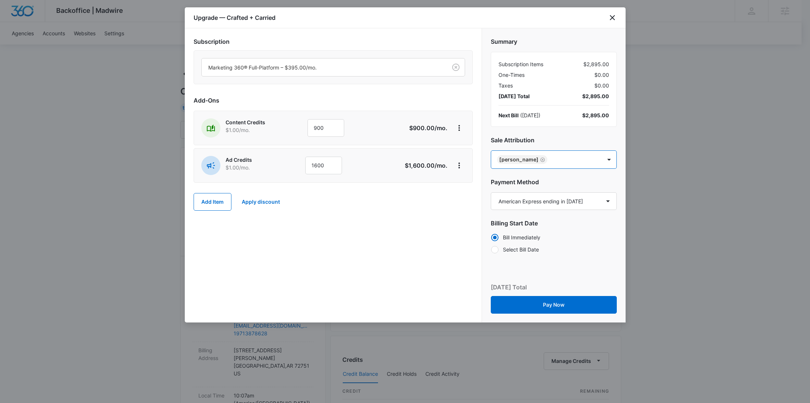
type input "Freeman"
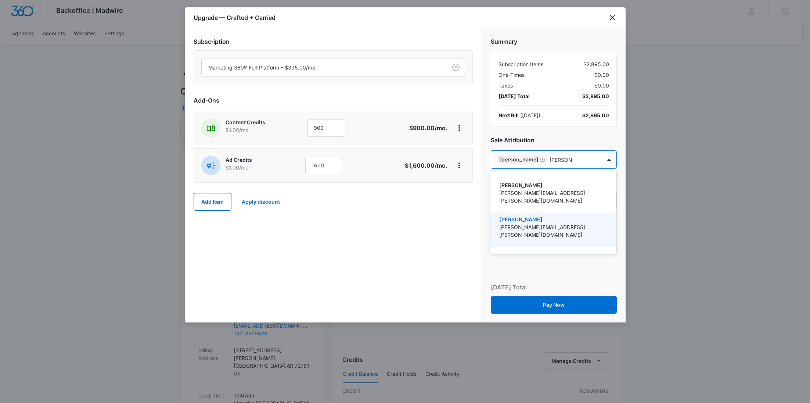
click at [534, 215] on p "Jenna Freeman" at bounding box center [552, 219] width 107 height 8
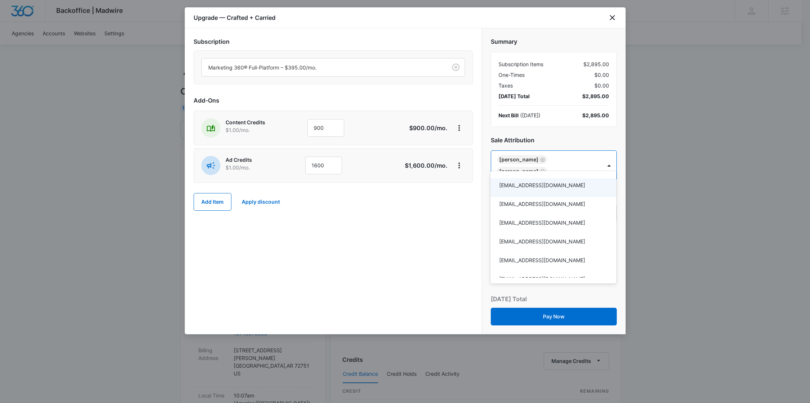
click at [580, 158] on div at bounding box center [405, 201] width 810 height 403
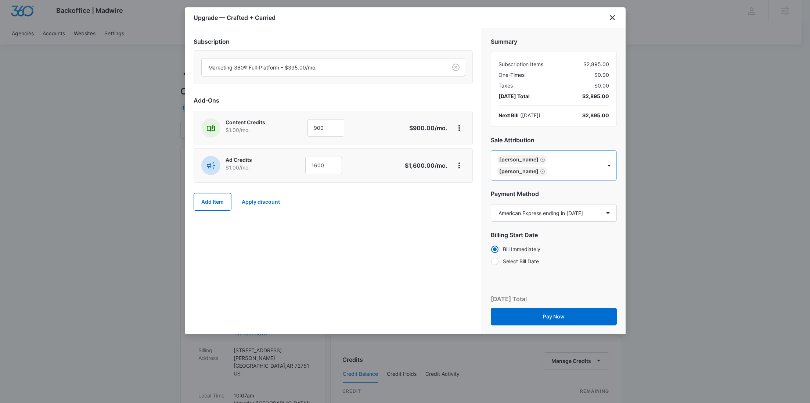
click at [583, 160] on body "Backoffice | Madwire Apps Settings RY Rochelle Young rochelle.young@madwire.com…" at bounding box center [405, 375] width 810 height 751
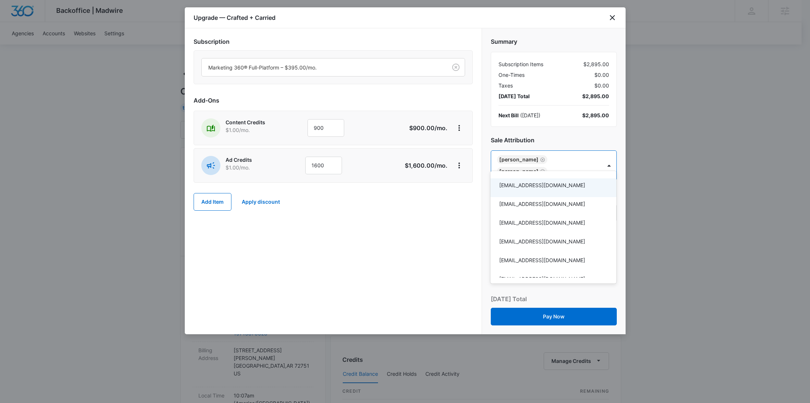
click at [580, 159] on div at bounding box center [405, 201] width 810 height 403
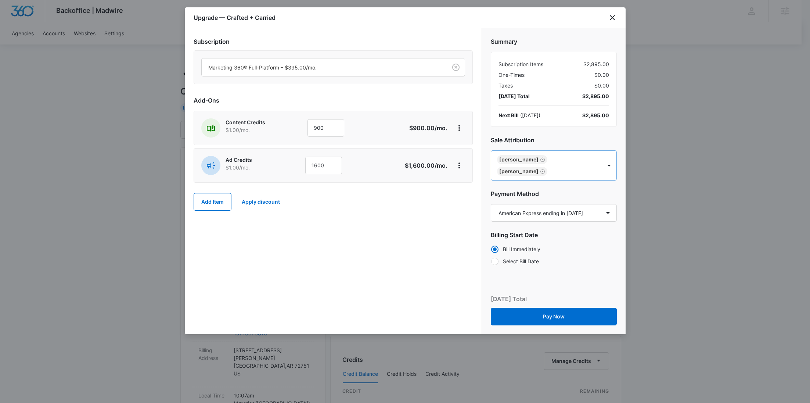
click at [545, 169] on icon "Remove Jenna Freeman" at bounding box center [542, 172] width 5 height 6
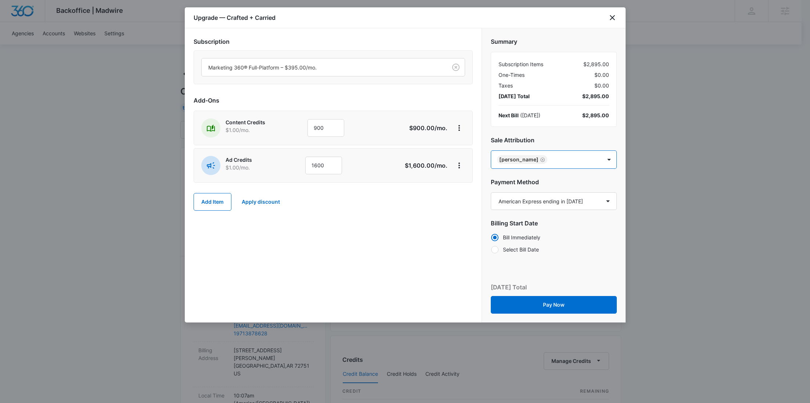
paste input "Freeman"
type input "Freeman"
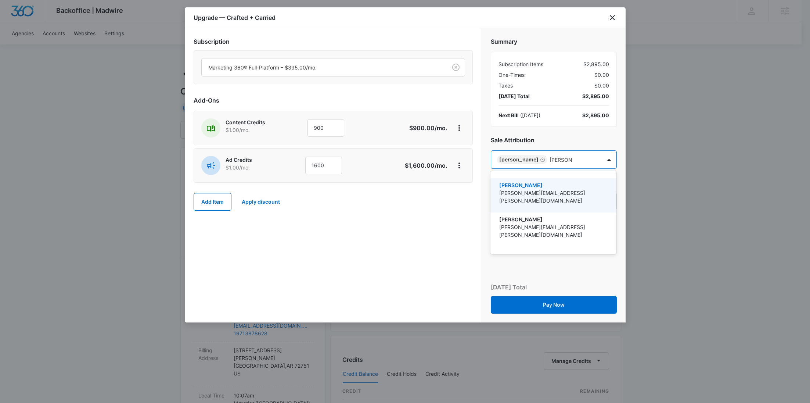
click at [544, 190] on p "adriann.freeman@marketing360.com" at bounding box center [552, 196] width 107 height 15
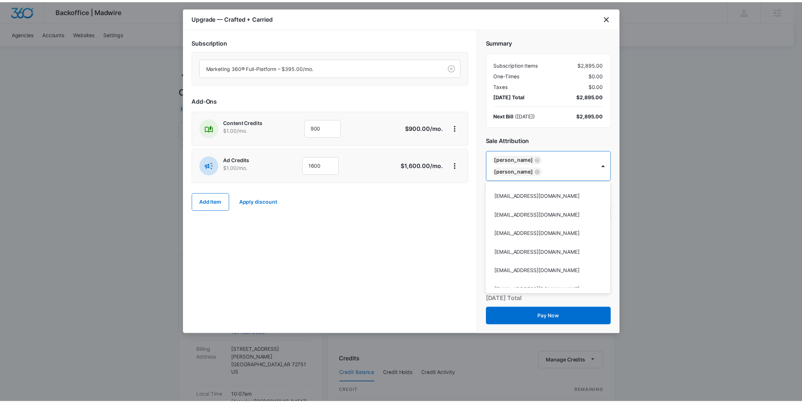
scroll to position [12876, 0]
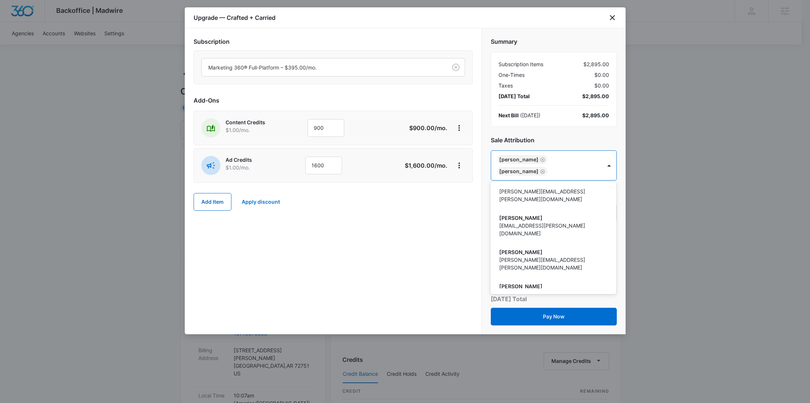
click at [361, 245] on div at bounding box center [405, 201] width 810 height 403
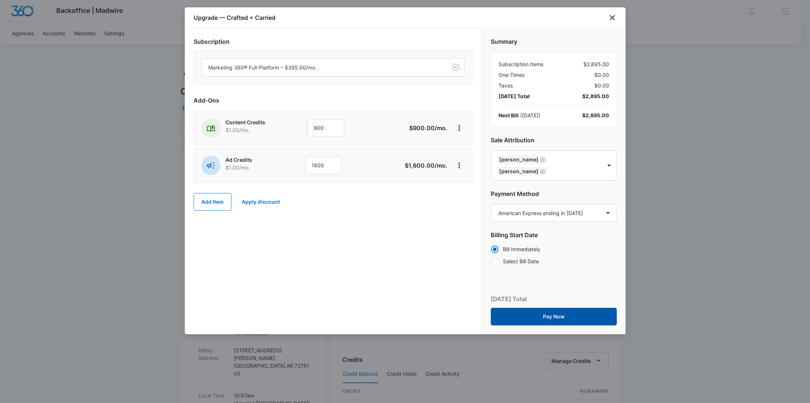
click at [564, 313] on button "Pay Now" at bounding box center [554, 316] width 126 height 18
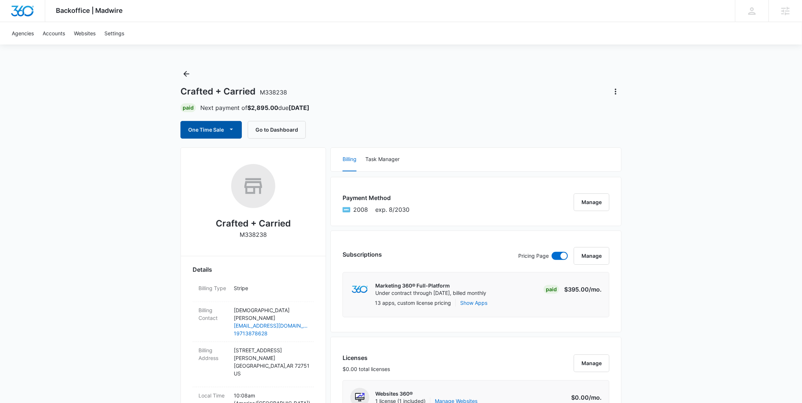
click at [210, 132] on button "One Time Sale" at bounding box center [210, 130] width 61 height 18
click at [210, 160] on button "Run One-Time Payment" at bounding box center [236, 155] width 111 height 14
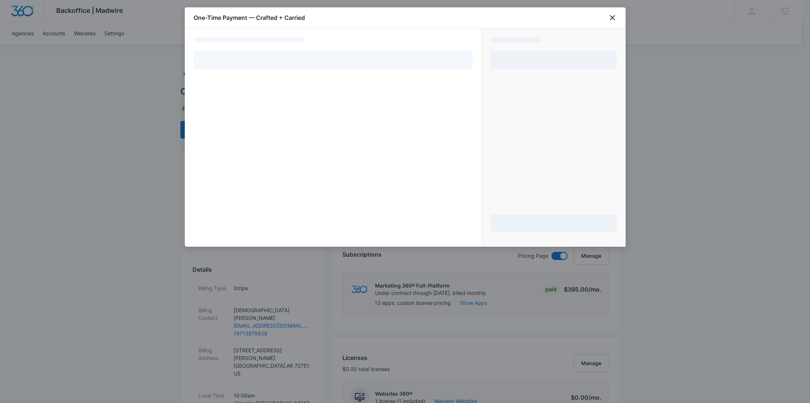
select select "pm_1S7elqA4n8RTgNjU4Htz0AYh"
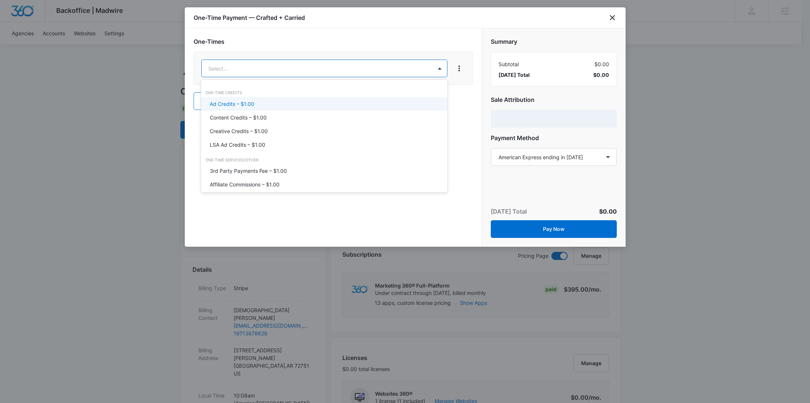
click at [243, 114] on p "Content Credits – $1.00" at bounding box center [238, 118] width 57 height 8
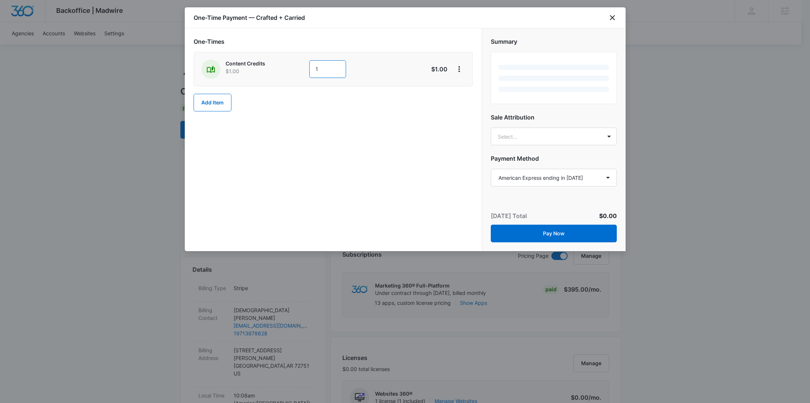
drag, startPoint x: 330, startPoint y: 72, endPoint x: 275, endPoint y: 65, distance: 55.6
click at [276, 65] on div "Content Credits $1.00 1" at bounding box center [307, 69] width 212 height 19
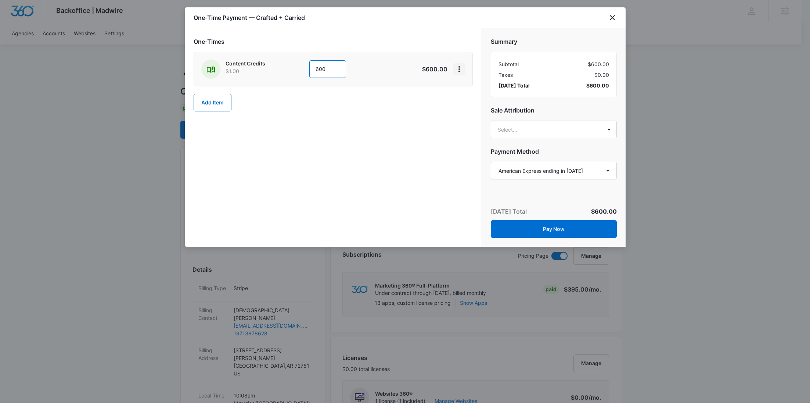
type input "600"
click at [456, 69] on icon "View More" at bounding box center [459, 69] width 9 height 9
click at [472, 87] on div "Add Discount" at bounding box center [478, 89] width 32 height 5
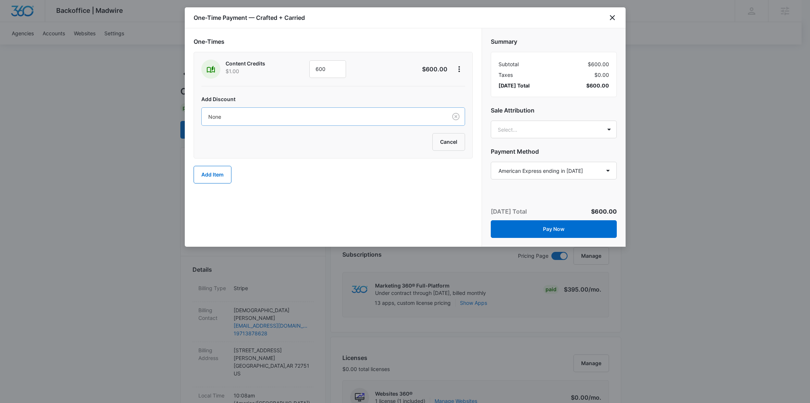
click at [317, 120] on div "None" at bounding box center [324, 116] width 245 height 17
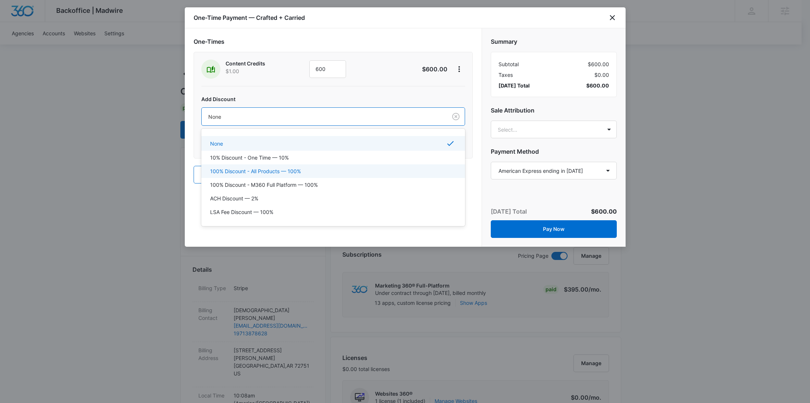
click at [270, 170] on p "100% Discount - All Products — 100%" at bounding box center [255, 171] width 91 height 8
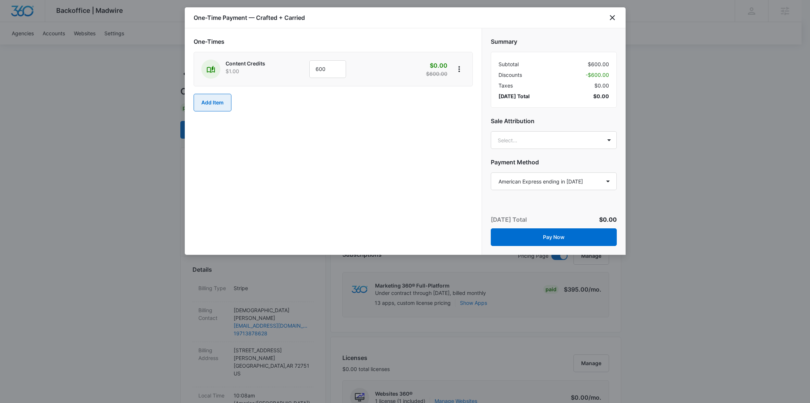
click at [224, 106] on button "Add Item" at bounding box center [213, 103] width 38 height 18
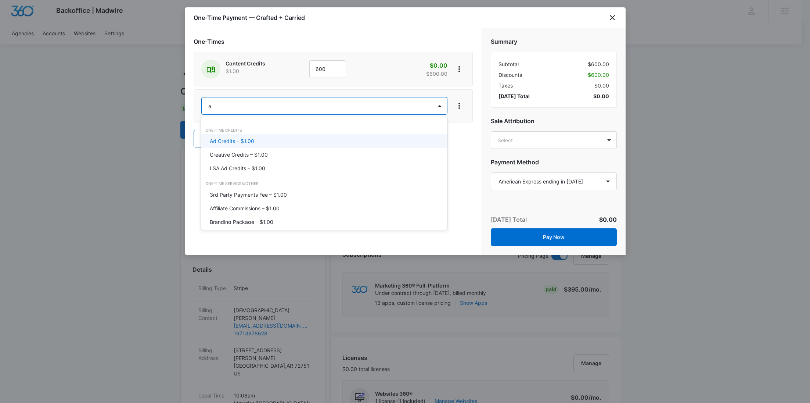
type input "ad"
click at [231, 139] on p "Ad Credits – $1.00" at bounding box center [232, 141] width 44 height 8
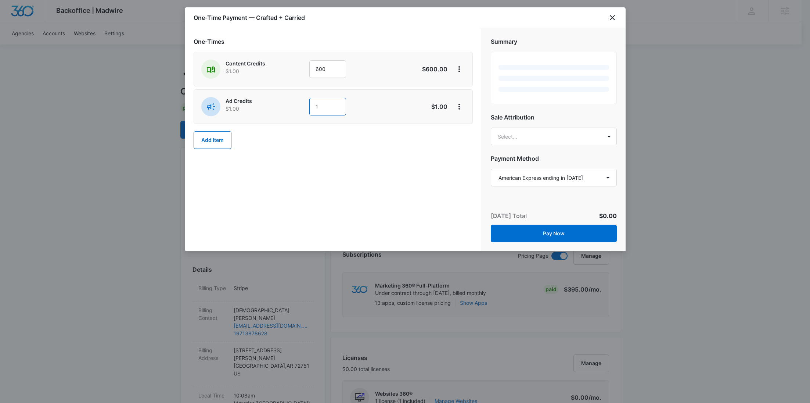
drag, startPoint x: 330, startPoint y: 108, endPoint x: 278, endPoint y: 108, distance: 51.1
click at [279, 108] on div "Ad Credits $1.00 1" at bounding box center [307, 106] width 212 height 19
type input "400"
click at [461, 105] on icon "View More" at bounding box center [459, 106] width 9 height 9
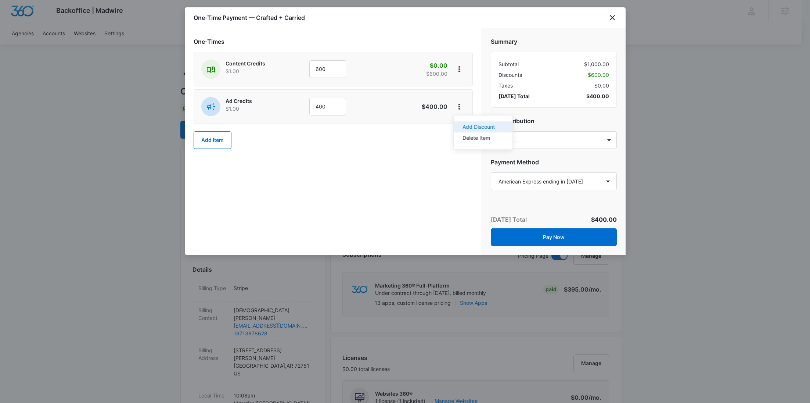
click at [471, 125] on div "Add Discount" at bounding box center [478, 126] width 32 height 5
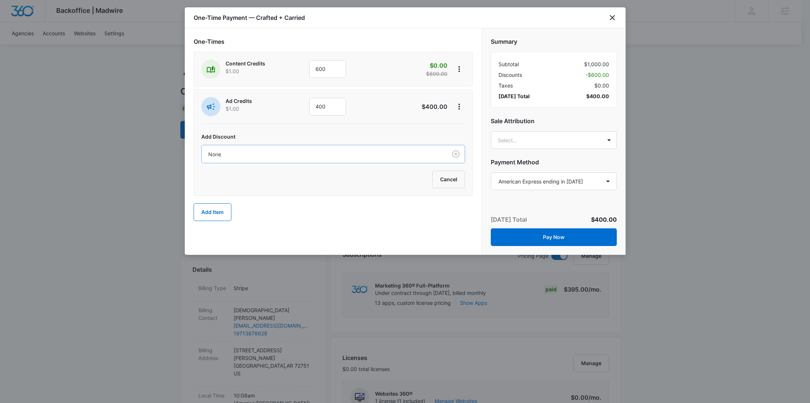
click at [316, 150] on div at bounding box center [322, 154] width 229 height 9
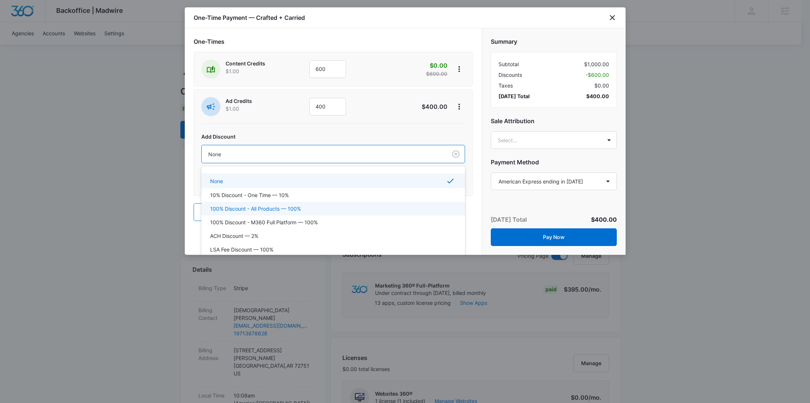
click at [267, 207] on p "100% Discount - All Products — 100%" at bounding box center [255, 209] width 91 height 8
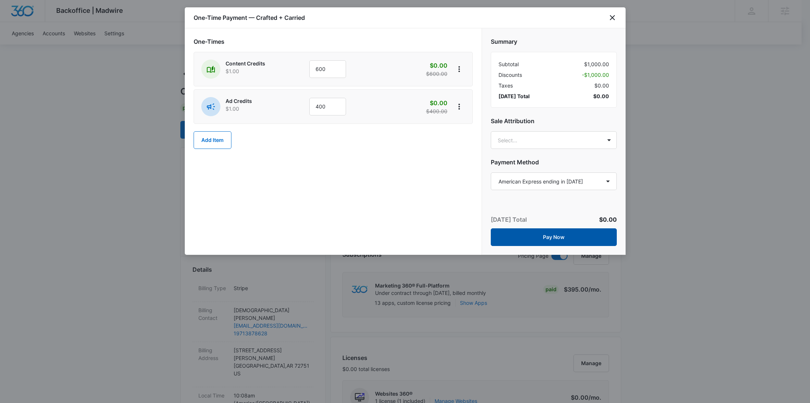
click at [569, 236] on button "Pay Now" at bounding box center [554, 237] width 126 height 18
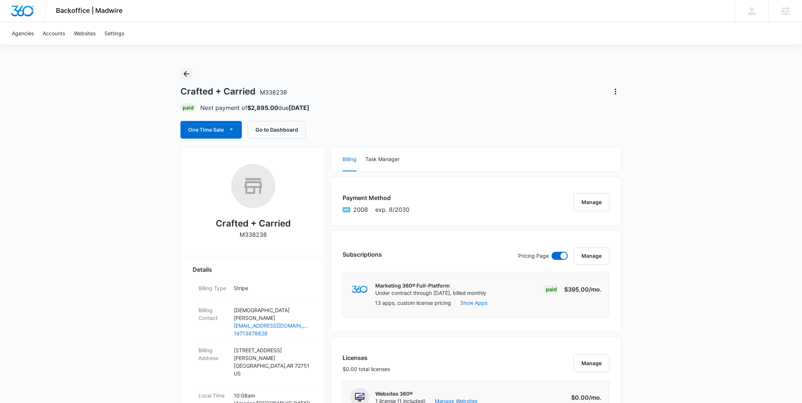
click at [181, 74] on button "Back" at bounding box center [186, 74] width 12 height 12
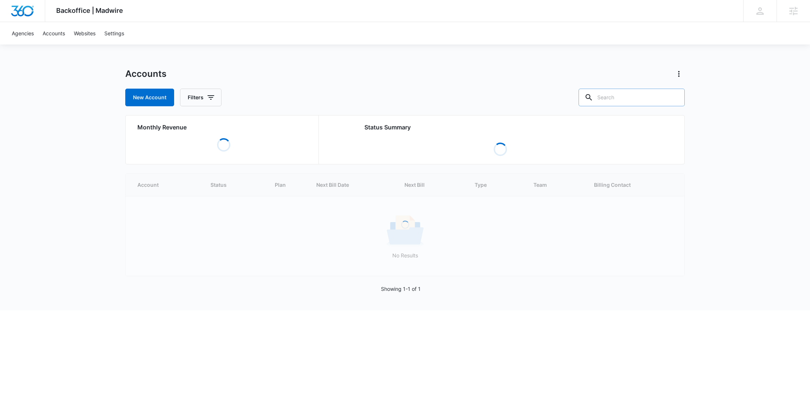
click at [637, 101] on input "text" at bounding box center [632, 98] width 106 height 18
paste input "M35193"
type input "M35193"
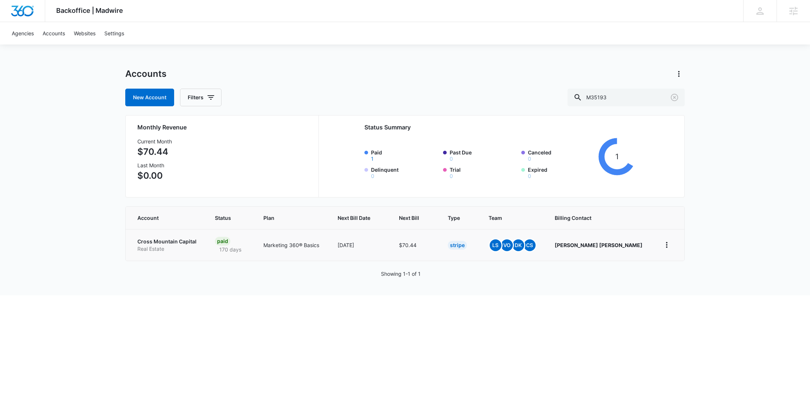
click at [158, 245] on p "Real Estate" at bounding box center [167, 248] width 60 height 7
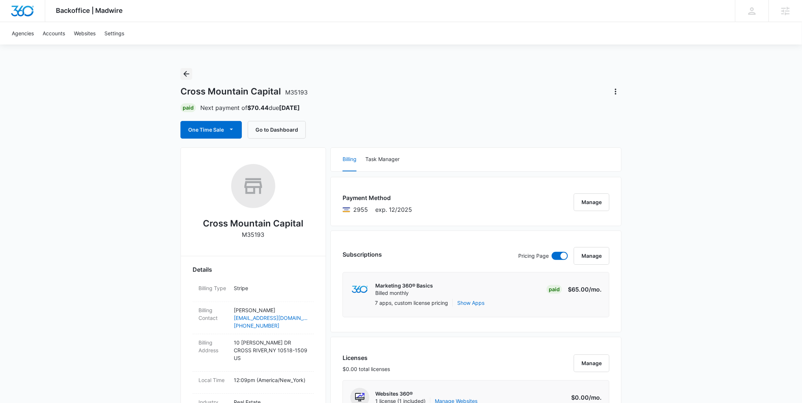
click at [190, 72] on icon "Back" at bounding box center [186, 73] width 9 height 9
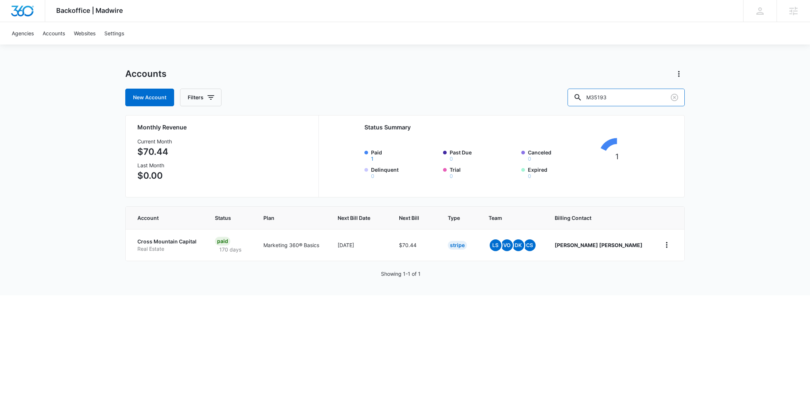
drag, startPoint x: 631, startPoint y: 102, endPoint x: 540, endPoint y: 95, distance: 91.4
click at [541, 95] on div "New Account Filters M35193" at bounding box center [404, 98] width 559 height 18
paste input "36648"
type input "M336648"
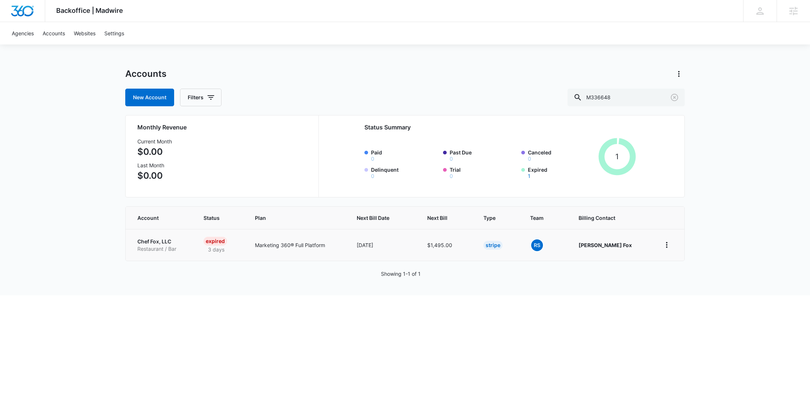
click at [158, 246] on p "Restaurant / Bar" at bounding box center [161, 248] width 48 height 7
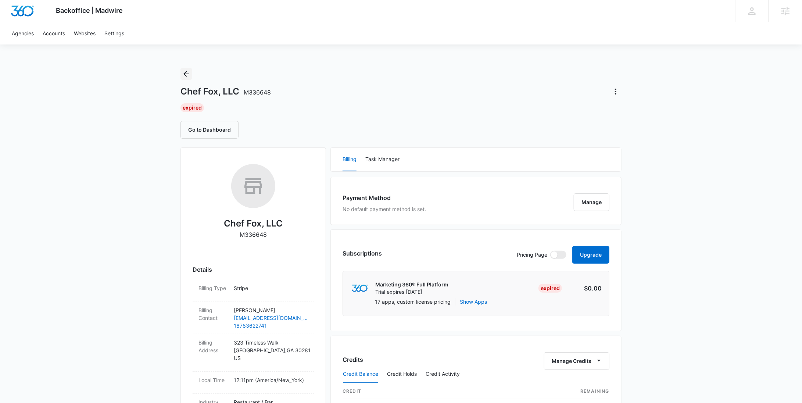
click at [184, 70] on icon "Back" at bounding box center [186, 73] width 9 height 9
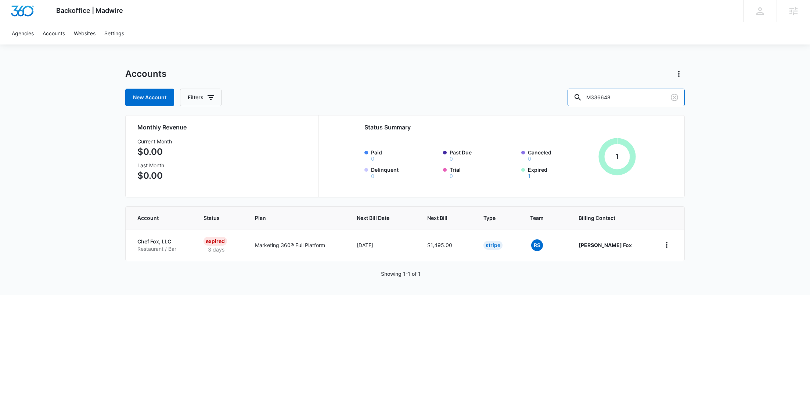
drag, startPoint x: 643, startPoint y: 97, endPoint x: 554, endPoint y: 98, distance: 88.9
click at [554, 98] on div "New Account Filters M336648" at bounding box center [404, 98] width 559 height 18
paste input "30"
type input "M336630"
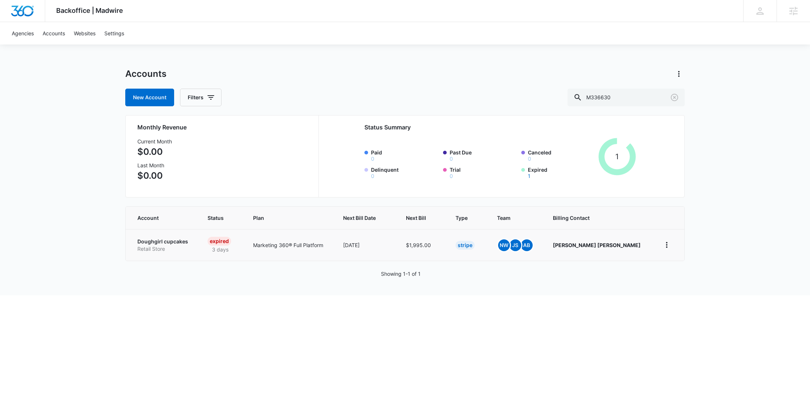
click at [177, 238] on p "Doughgirl cupcakes" at bounding box center [163, 241] width 53 height 7
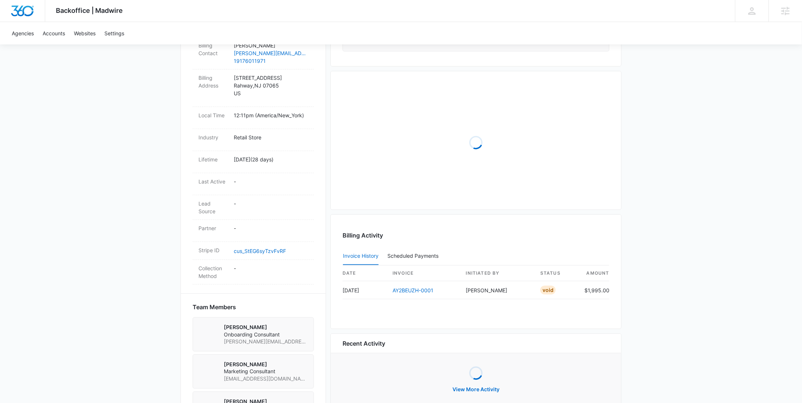
scroll to position [306, 0]
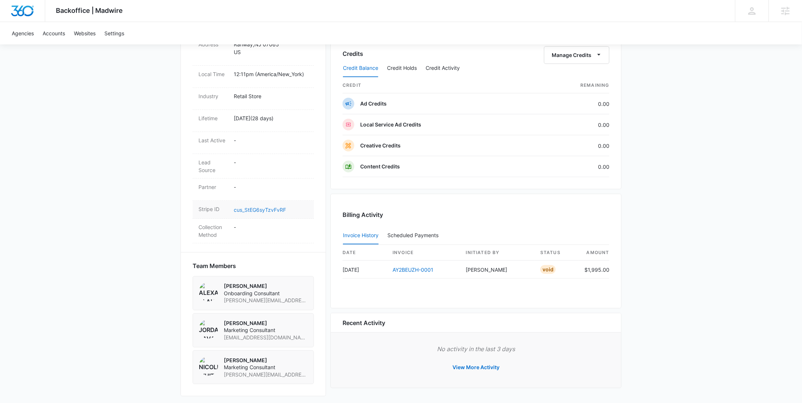
click at [259, 207] on link "cus_StEG6syTzvFvRF" at bounding box center [260, 209] width 52 height 6
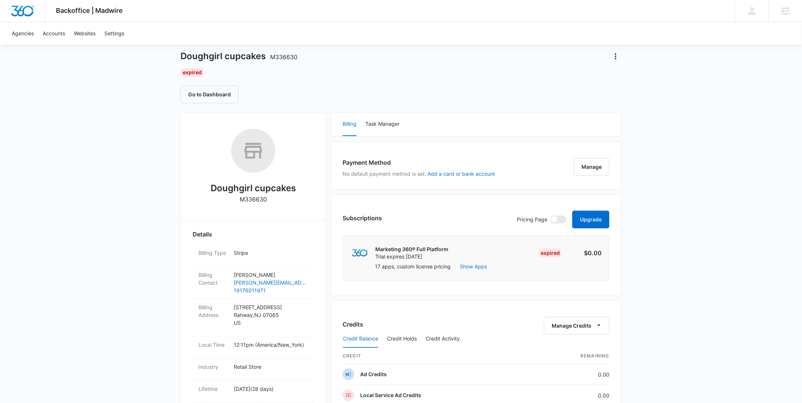
scroll to position [0, 0]
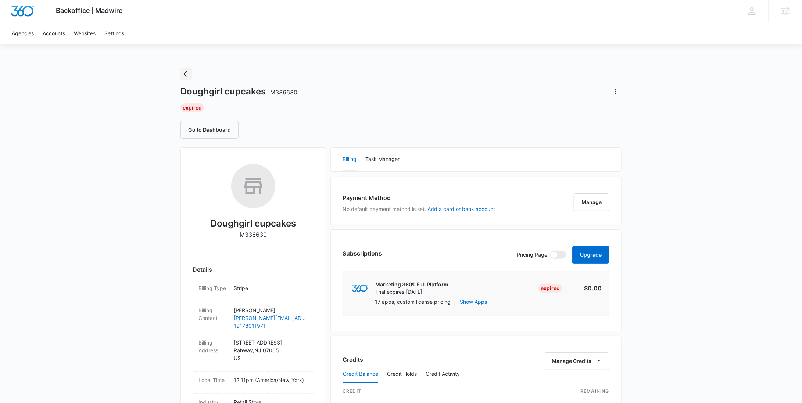
click at [187, 72] on icon "Back" at bounding box center [186, 73] width 9 height 9
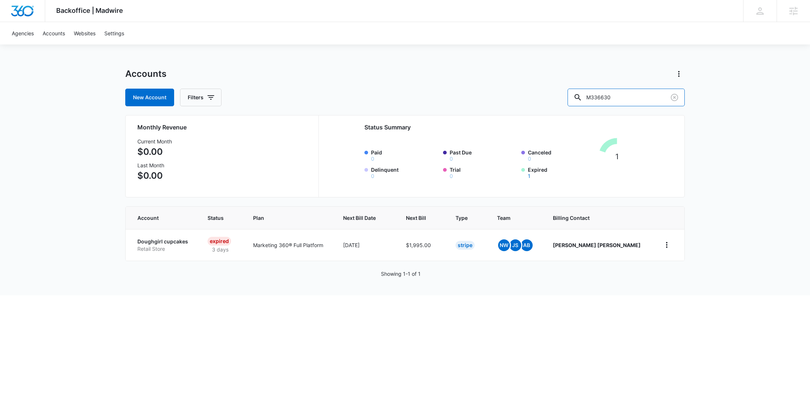
drag, startPoint x: 638, startPoint y: 101, endPoint x: 559, endPoint y: 94, distance: 79.0
click at [564, 95] on div "New Account Filters M336630" at bounding box center [404, 98] width 559 height 18
paste input "7047"
type input "M337047"
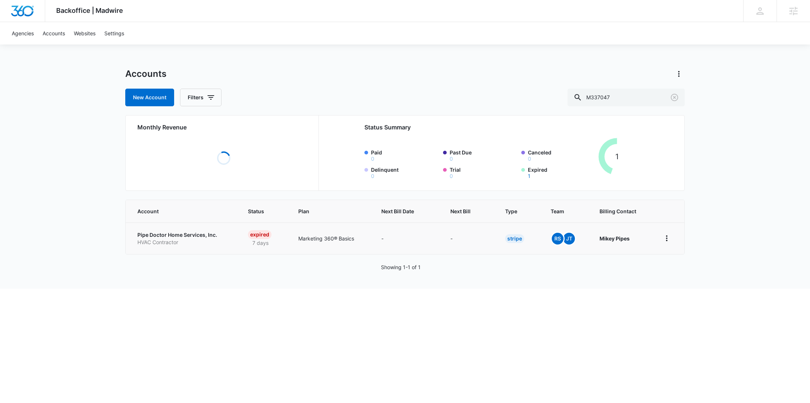
click at [159, 241] on p "HVAC Contractor" at bounding box center [183, 241] width 93 height 7
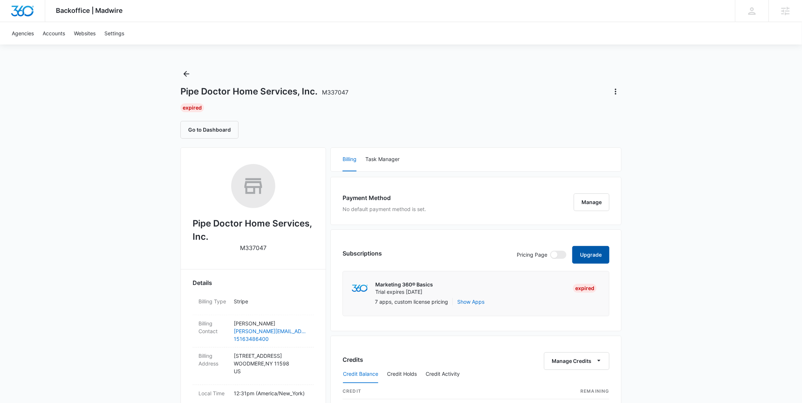
click at [579, 253] on button "Upgrade" at bounding box center [590, 255] width 37 height 18
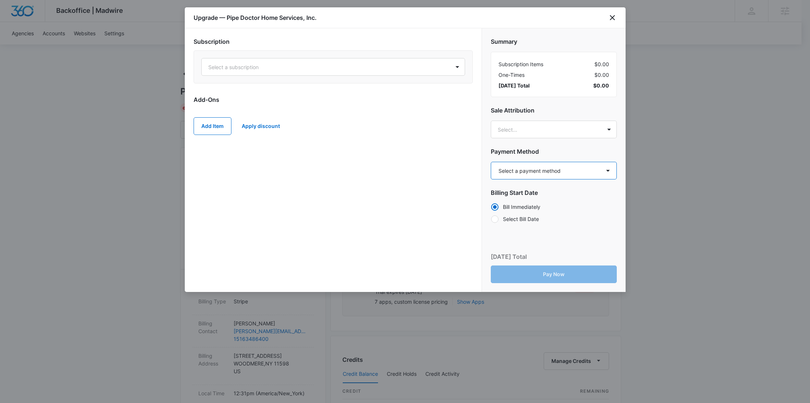
click at [561, 164] on select "Select a payment method Mastercard ending in 1328 New payment method Monthly in…" at bounding box center [554, 171] width 126 height 18
click at [612, 17] on icon "close" at bounding box center [612, 17] width 5 height 5
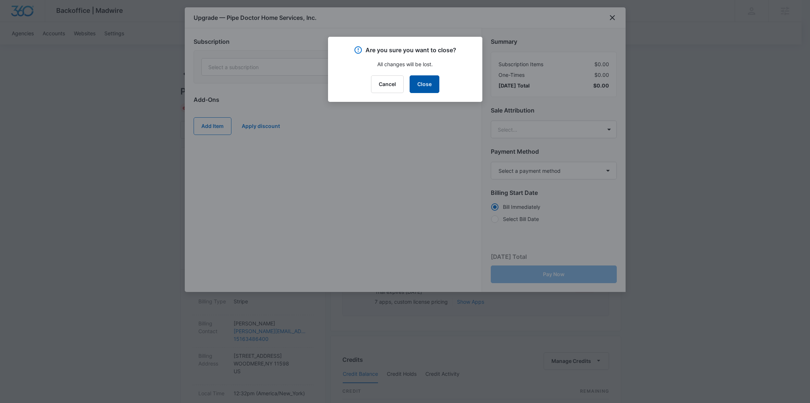
drag, startPoint x: 426, startPoint y: 88, endPoint x: 406, endPoint y: 56, distance: 38.3
click at [426, 88] on button "Close" at bounding box center [425, 84] width 30 height 18
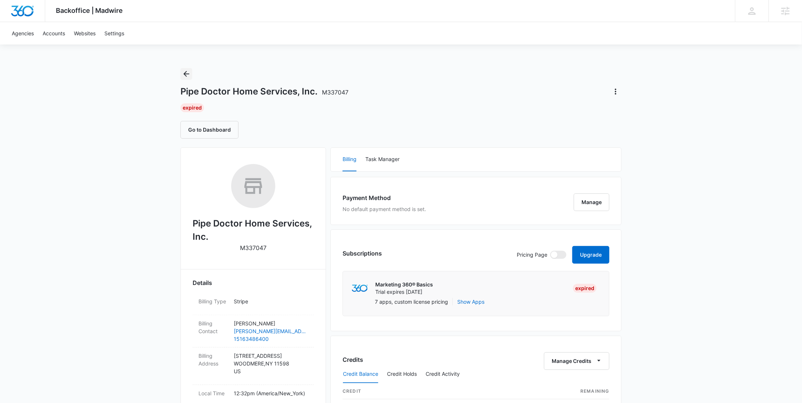
click at [186, 72] on icon "Back" at bounding box center [186, 73] width 9 height 9
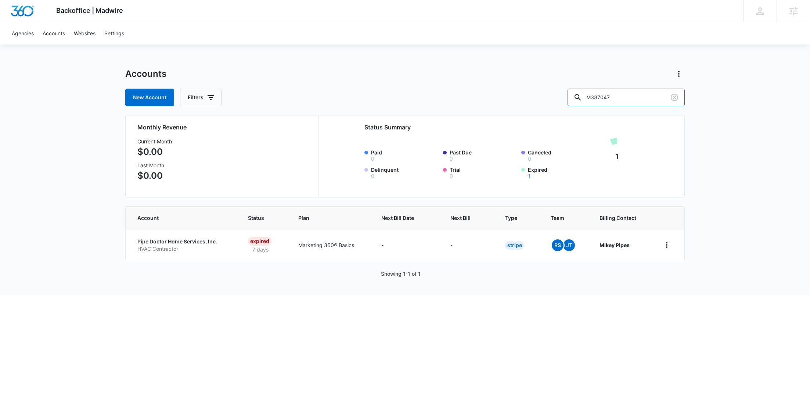
drag, startPoint x: 638, startPoint y: 104, endPoint x: 568, endPoint y: 95, distance: 71.1
click at [585, 103] on div "New Account Filters M337047" at bounding box center [404, 98] width 559 height 18
paste input "M323293"
type input "M323293"
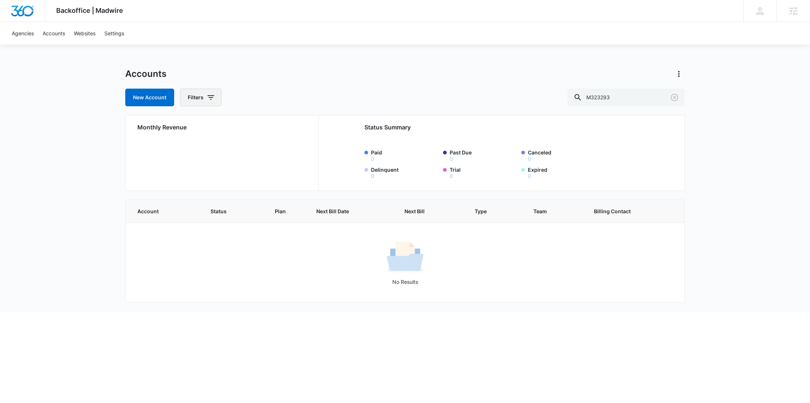
click at [206, 96] on icon "button" at bounding box center [210, 97] width 9 height 9
click at [264, 124] on icon "Show Agency filters" at bounding box center [267, 124] width 9 height 9
click at [246, 149] on label "Search All Agencies" at bounding box center [231, 149] width 84 height 8
click at [189, 149] on input "Search All Agencies" at bounding box center [189, 148] width 0 height 0
checkbox input "true"
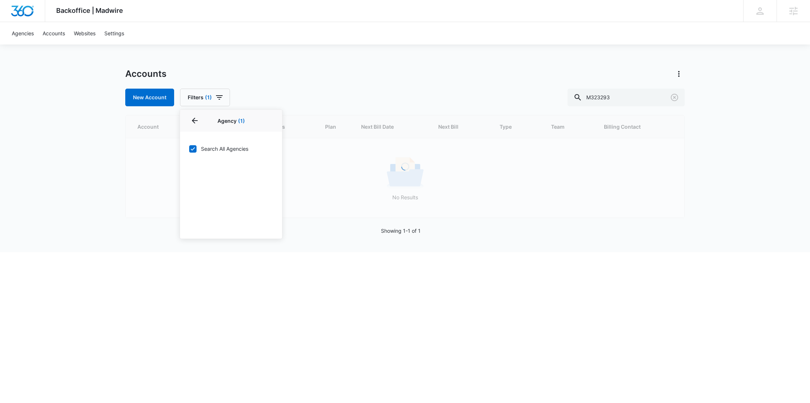
click at [308, 65] on div "Backoffice | Madwire Apps Settings RY Rochelle Young rochelle.young@madwire.com…" at bounding box center [405, 126] width 810 height 252
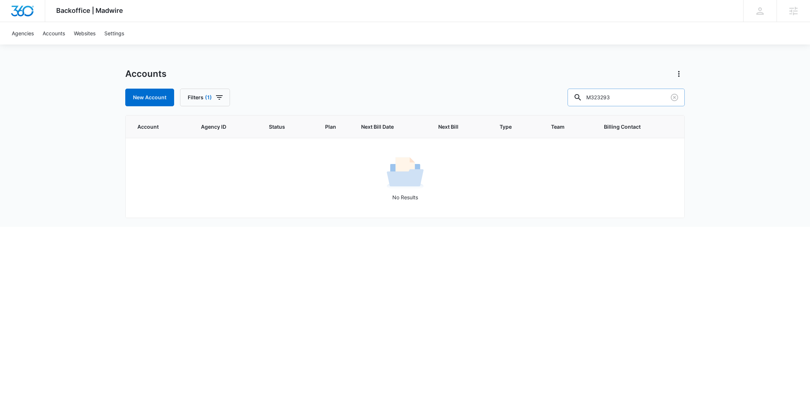
click at [665, 102] on input "M323293" at bounding box center [626, 98] width 117 height 18
click at [611, 98] on input "M323293" at bounding box center [626, 98] width 117 height 18
type input "M323293"
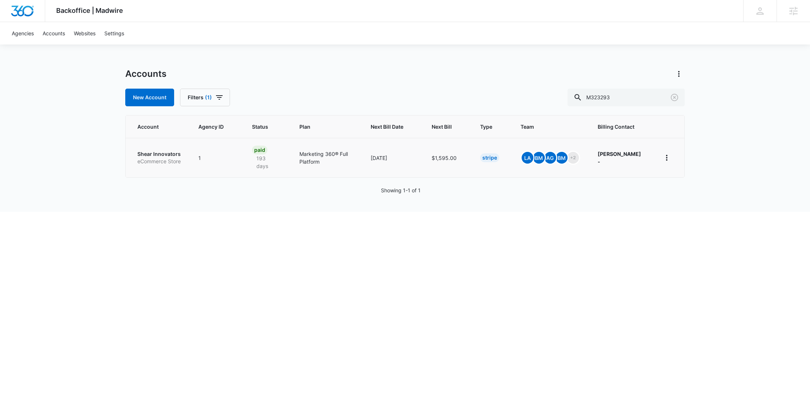
click at [149, 159] on p "eCommerce Store" at bounding box center [158, 161] width 43 height 7
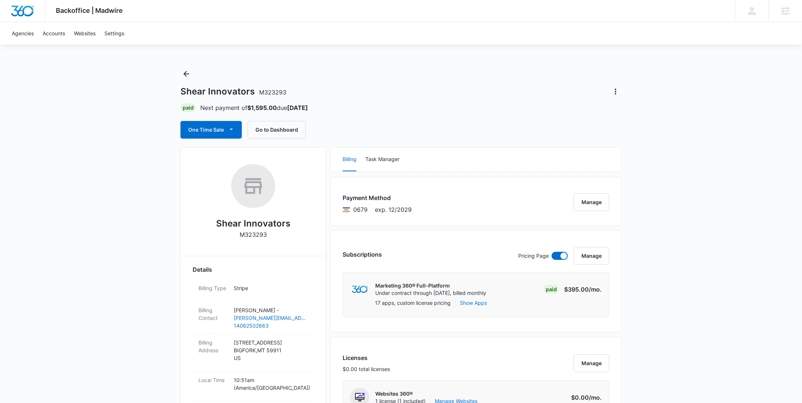
click at [246, 232] on p "M323293" at bounding box center [253, 234] width 27 height 9
copy p "M323293"
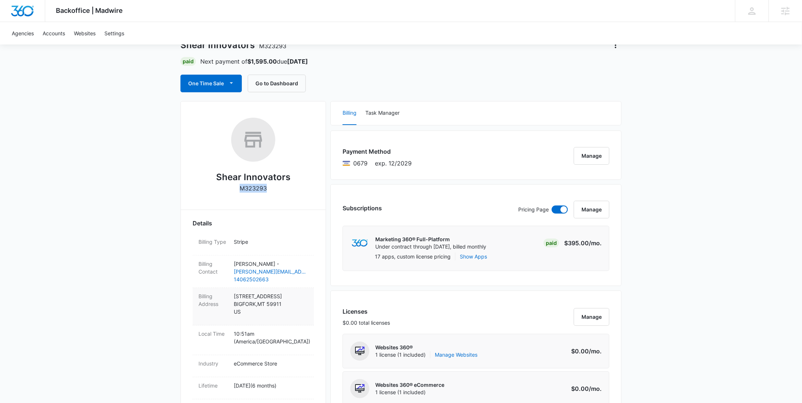
scroll to position [183, 0]
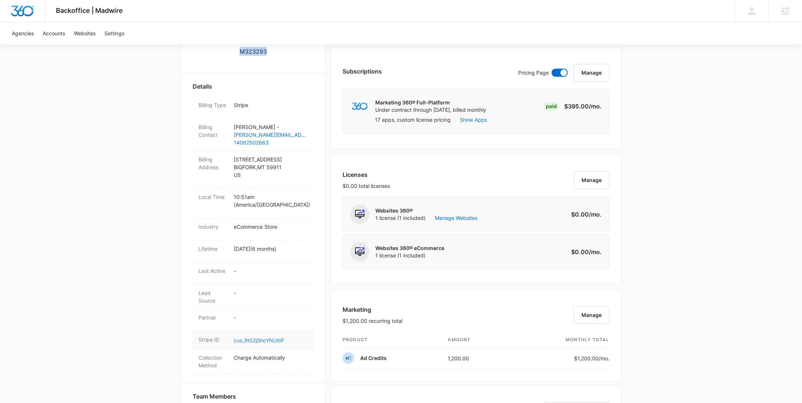
click at [261, 337] on link "cus_RtS2jShcYNUXiF" at bounding box center [259, 340] width 50 height 6
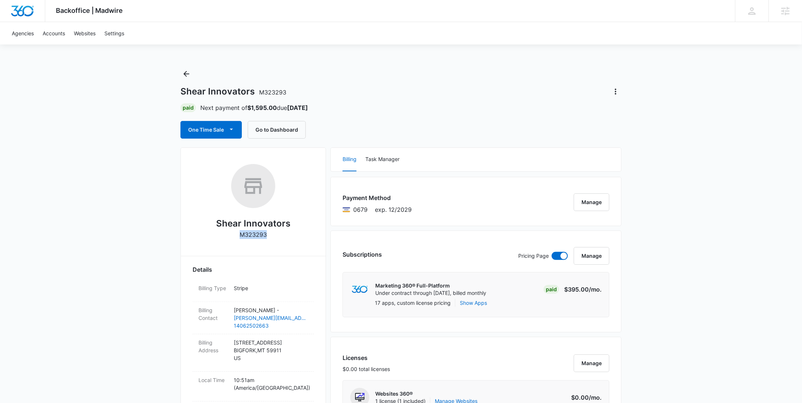
click at [251, 237] on p "M323293" at bounding box center [253, 234] width 27 height 9
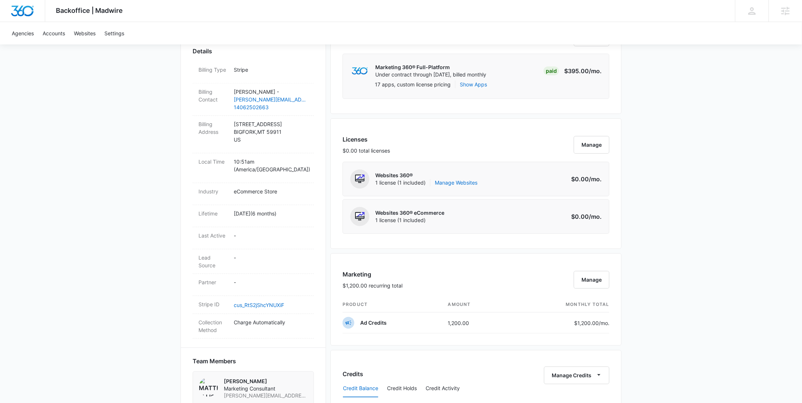
scroll to position [482, 0]
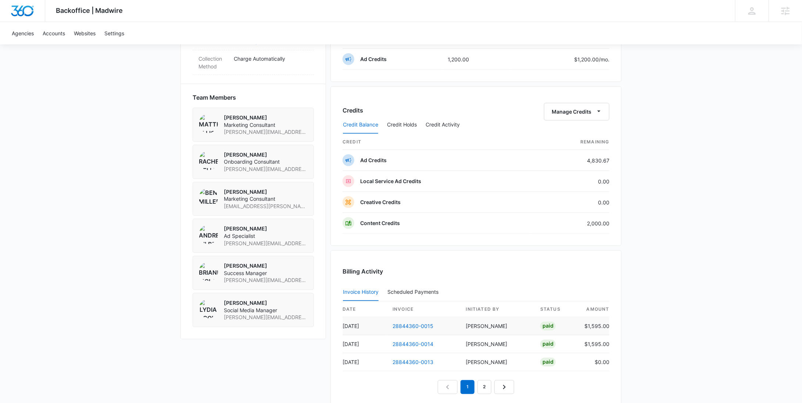
click at [593, 320] on td "$1,595.00" at bounding box center [593, 326] width 31 height 18
copy td "1,595.00"
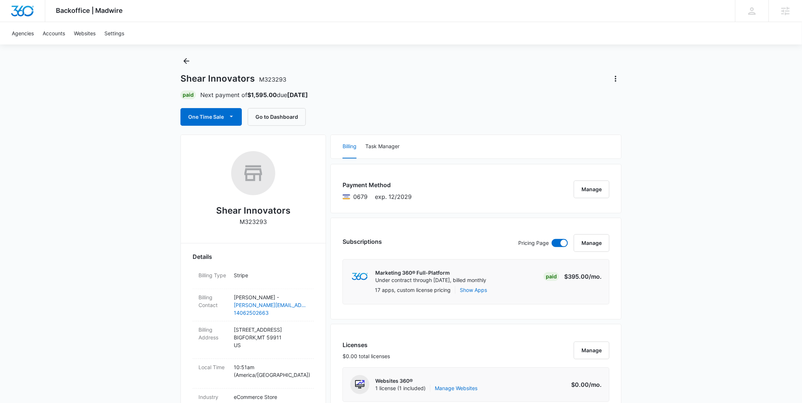
scroll to position [0, 0]
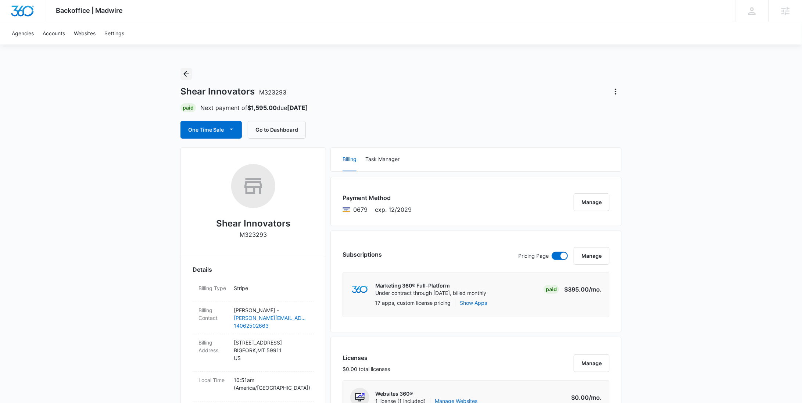
click at [188, 75] on icon "Back" at bounding box center [186, 73] width 9 height 9
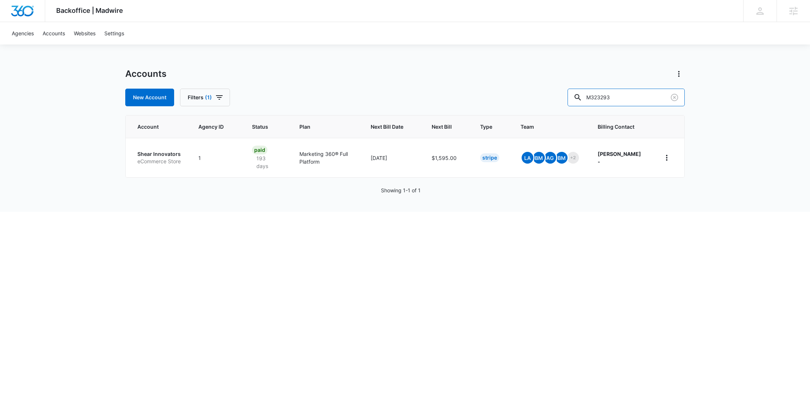
drag, startPoint x: 642, startPoint y: 94, endPoint x: 583, endPoint y: 96, distance: 58.8
click at [584, 96] on div "New Account Filters (1) M323293" at bounding box center [404, 98] width 559 height 18
paste input "2917"
type input "M29173"
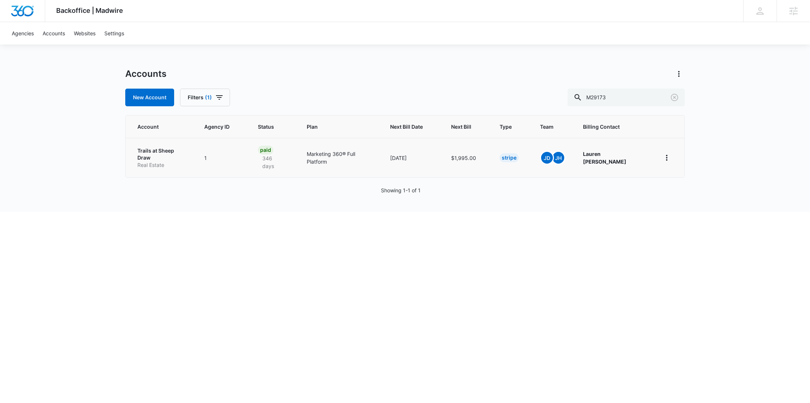
click at [154, 151] on p "Trails at Sheep Draw" at bounding box center [161, 154] width 49 height 14
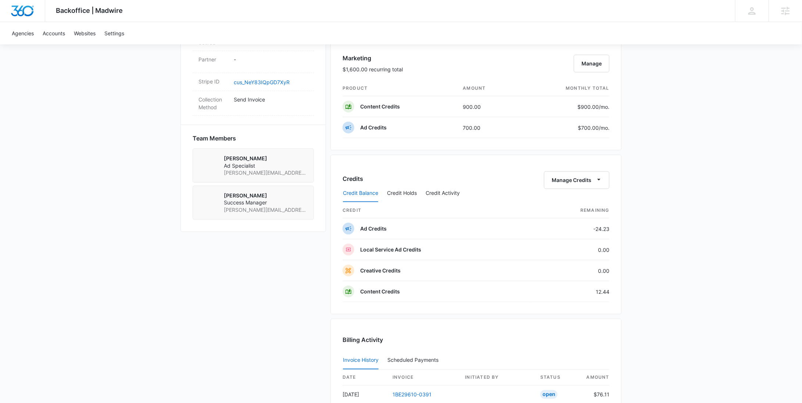
scroll to position [426, 0]
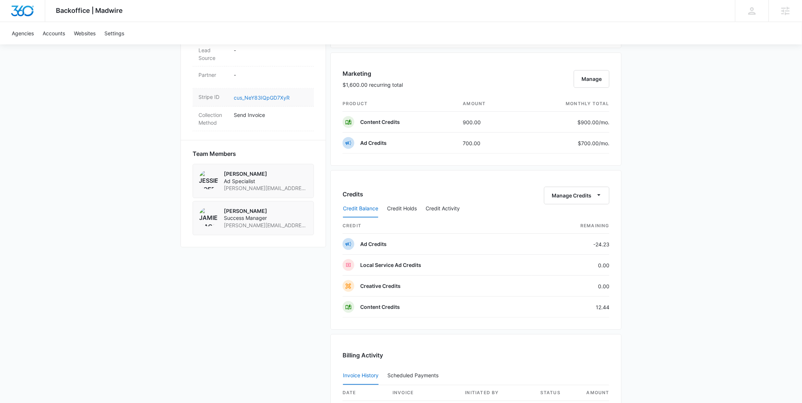
click at [266, 101] on link "cus_NeY83IQpGD7XyR" at bounding box center [262, 97] width 56 height 6
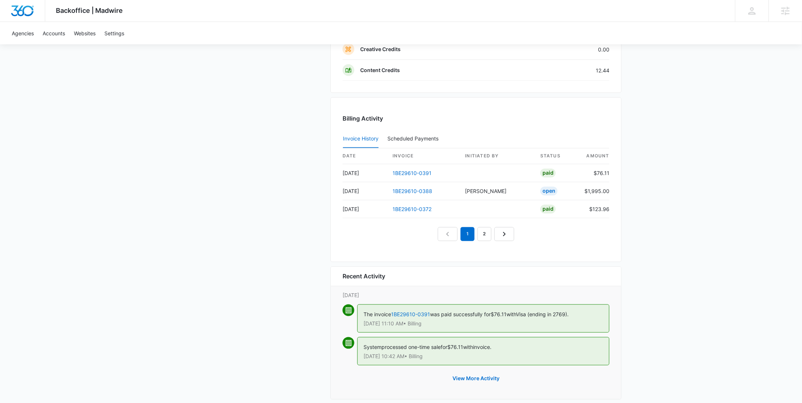
scroll to position [670, 0]
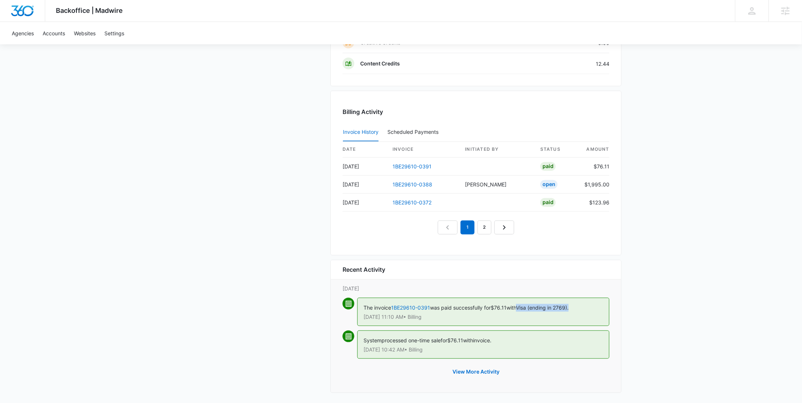
drag, startPoint x: 583, startPoint y: 300, endPoint x: 523, endPoint y: 306, distance: 60.9
click at [523, 306] on div "The invoice 1BE29610-0391 was paid successfully for $76.11 with Visa (ending in…" at bounding box center [483, 312] width 252 height 28
copy span "Visa (ending in 2769)."
